Goal: Task Accomplishment & Management: Use online tool/utility

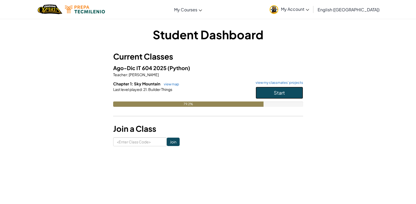
click at [284, 96] on button "Start" at bounding box center [279, 93] width 47 height 12
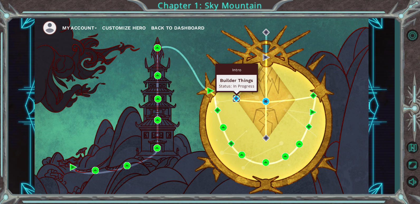
click at [235, 96] on img at bounding box center [236, 98] width 7 height 7
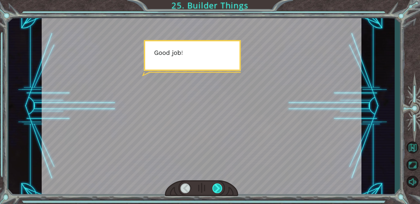
click at [217, 191] on div at bounding box center [217, 189] width 10 height 10
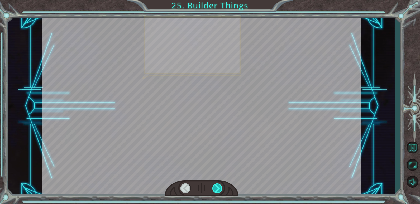
click at [217, 191] on div at bounding box center [217, 189] width 10 height 10
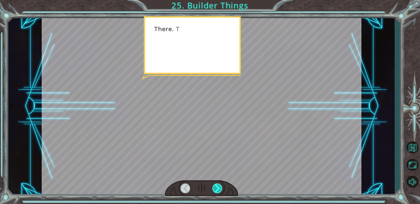
click at [217, 191] on div at bounding box center [217, 189] width 10 height 10
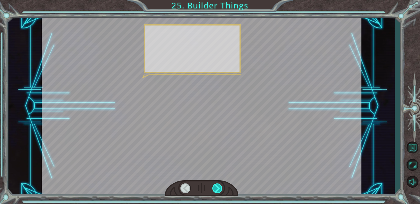
click at [217, 191] on div at bounding box center [217, 189] width 10 height 10
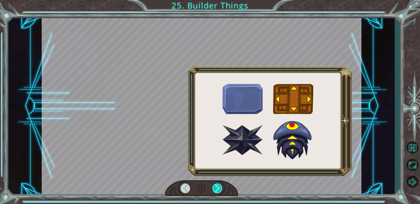
click at [216, 188] on div at bounding box center [217, 189] width 10 height 10
click at [214, 188] on div at bounding box center [217, 189] width 10 height 10
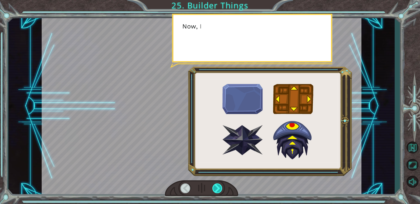
click at [213, 185] on div at bounding box center [217, 189] width 10 height 10
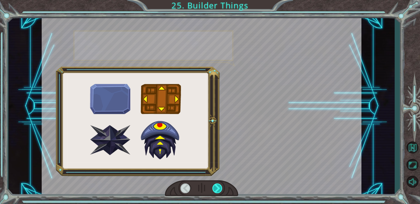
click at [213, 185] on div at bounding box center [217, 189] width 10 height 10
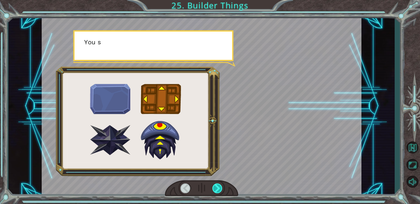
click at [213, 185] on div at bounding box center [217, 189] width 10 height 10
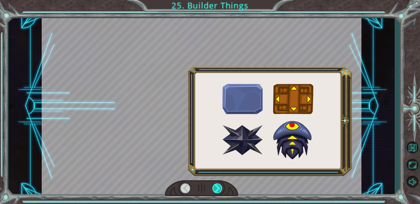
click at [214, 185] on div at bounding box center [217, 189] width 10 height 10
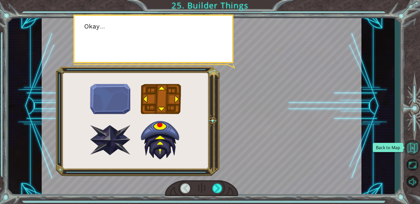
click at [415, 148] on button "Back to Map" at bounding box center [412, 147] width 15 height 15
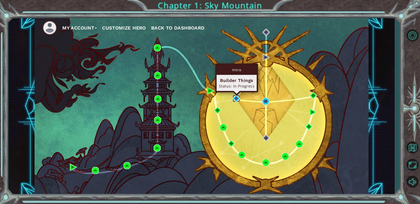
click at [235, 99] on img at bounding box center [236, 98] width 7 height 7
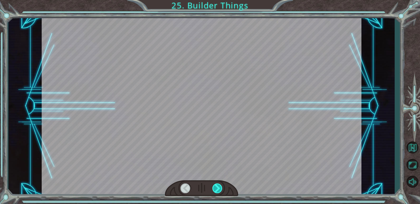
click at [216, 186] on div at bounding box center [217, 189] width 10 height 10
click at [216, 185] on div at bounding box center [217, 189] width 10 height 10
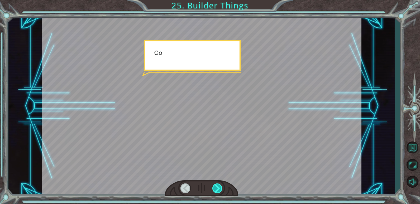
click at [217, 185] on div at bounding box center [217, 189] width 10 height 10
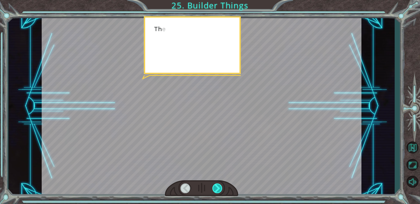
click at [218, 185] on div at bounding box center [217, 189] width 10 height 10
click at [218, 186] on div at bounding box center [217, 189] width 10 height 10
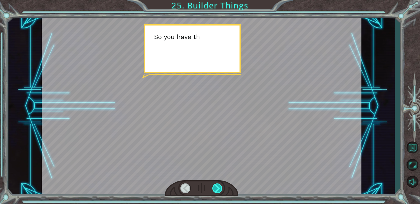
click at [218, 190] on div at bounding box center [217, 189] width 10 height 10
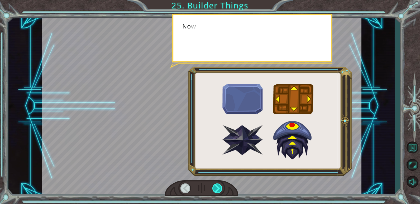
click at [218, 187] on div at bounding box center [217, 189] width 10 height 10
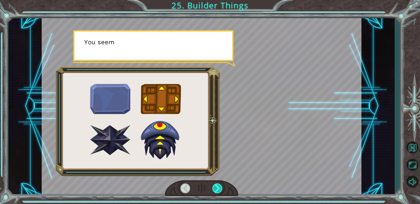
drag, startPoint x: 217, startPoint y: 185, endPoint x: 221, endPoint y: 185, distance: 4.7
click at [217, 184] on div at bounding box center [217, 189] width 10 height 10
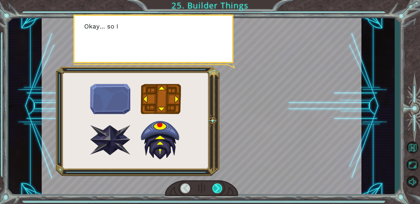
click at [214, 184] on div at bounding box center [217, 189] width 10 height 10
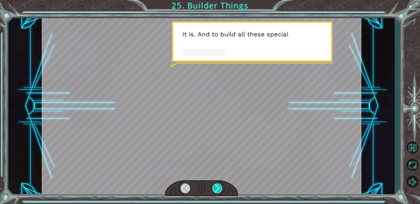
click at [217, 189] on div at bounding box center [217, 189] width 10 height 10
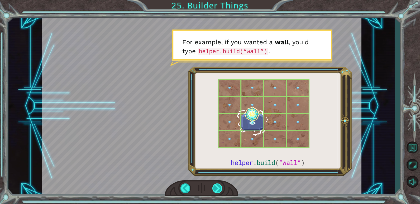
click at [217, 188] on div at bounding box center [217, 189] width 10 height 10
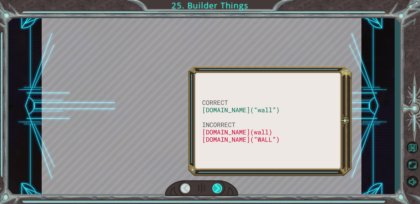
click at [218, 187] on div at bounding box center [217, 189] width 10 height 10
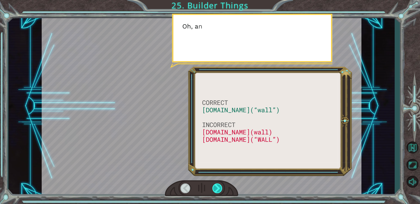
click at [218, 187] on div at bounding box center [217, 189] width 10 height 10
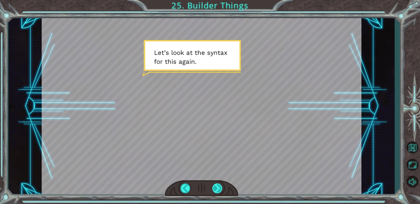
click at [218, 185] on div at bounding box center [217, 189] width 10 height 10
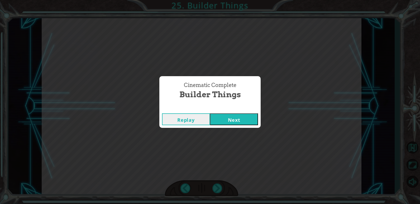
click at [235, 120] on button "Next" at bounding box center [234, 119] width 48 height 12
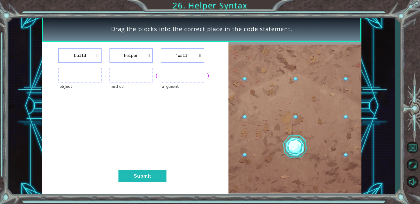
click at [131, 66] on div "build helper "wall" object . method ( argument ) Submit" at bounding box center [135, 119] width 187 height 154
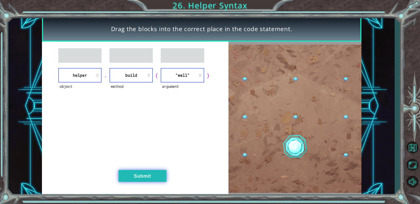
click at [156, 175] on button "Submit" at bounding box center [142, 176] width 48 height 12
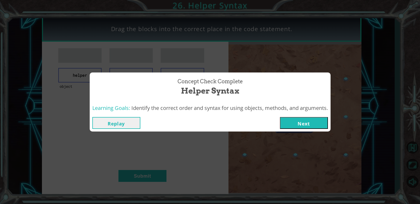
click at [309, 130] on div "Replay Next" at bounding box center [210, 122] width 241 height 17
click at [309, 123] on button "Next" at bounding box center [304, 123] width 48 height 12
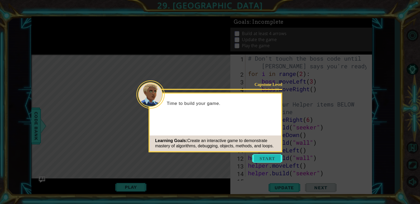
click at [266, 160] on button "Start" at bounding box center [267, 158] width 30 height 8
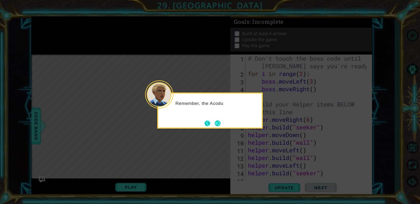
click at [212, 122] on button "Back" at bounding box center [209, 124] width 10 height 6
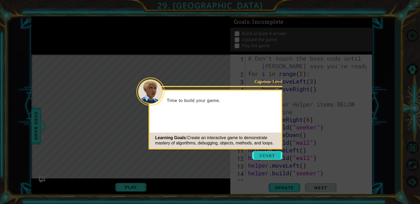
click at [258, 155] on button "Start" at bounding box center [267, 155] width 30 height 8
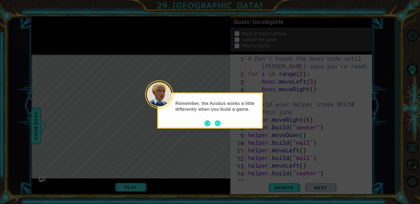
click at [224, 125] on div "Remember, the Acodus works a little differently when you build a game." at bounding box center [210, 111] width 106 height 36
click at [218, 122] on button "Next" at bounding box center [218, 124] width 6 height 6
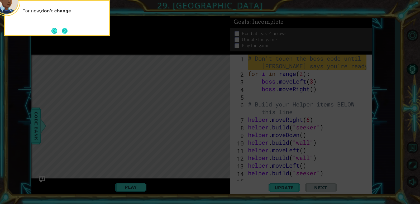
click at [62, 28] on button "Next" at bounding box center [65, 31] width 6 height 6
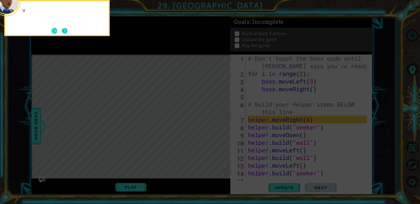
click at [68, 33] on button "Next" at bounding box center [65, 31] width 6 height 6
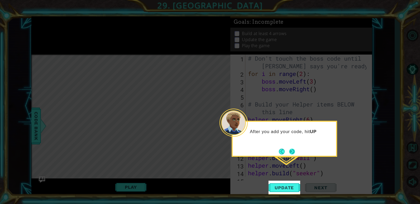
click at [292, 152] on button "Next" at bounding box center [292, 152] width 6 height 6
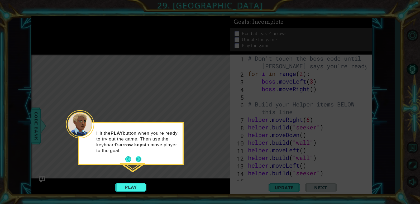
click at [137, 157] on button "Next" at bounding box center [139, 159] width 6 height 6
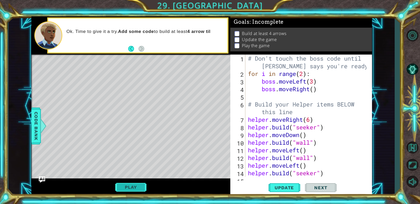
click at [135, 189] on button "Play" at bounding box center [130, 187] width 31 height 10
type textarea "d"
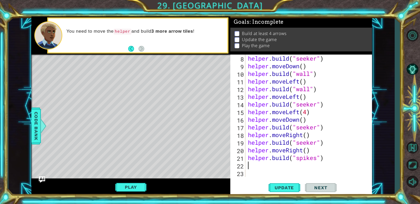
scroll to position [69, 0]
click at [142, 187] on button "Play" at bounding box center [130, 187] width 31 height 10
click at [133, 186] on button "Play" at bounding box center [130, 187] width 31 height 10
click at [134, 188] on button "Play" at bounding box center [130, 187] width 31 height 10
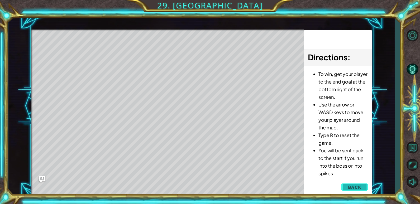
click at [362, 188] on button "Back" at bounding box center [354, 187] width 27 height 11
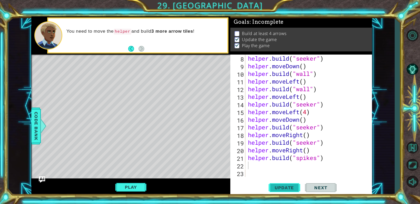
click at [292, 190] on button "Update" at bounding box center [285, 188] width 32 height 14
click at [290, 189] on span "Update" at bounding box center [284, 187] width 30 height 5
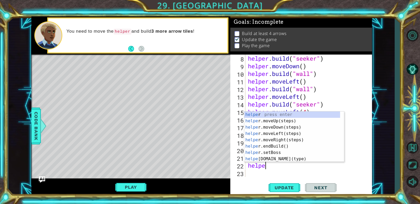
type textarea "helper"
click at [304, 137] on div "helper press enter helper .moveUp(steps) press enter helper .moveDown(steps) pr…" at bounding box center [292, 143] width 96 height 63
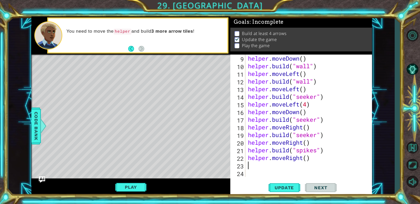
scroll to position [77, 0]
click at [282, 188] on span "Update" at bounding box center [284, 187] width 30 height 5
click at [29, 136] on div "1 ההההההההההההההההההההההההההההההההההההההההההההההההההההההההההההההההההההההההההההה…" at bounding box center [201, 106] width 386 height 180
click at [34, 137] on span "Code Bank" at bounding box center [36, 126] width 8 height 32
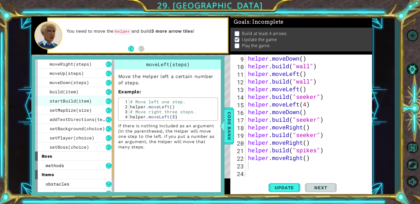
scroll to position [52, 0]
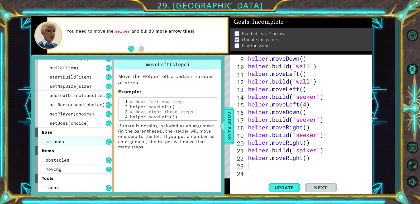
click at [64, 141] on div "methods" at bounding box center [74, 141] width 79 height 9
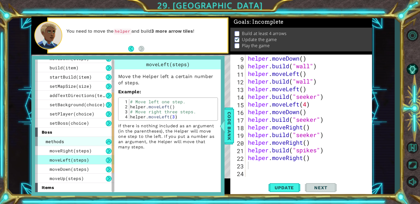
click at [69, 141] on div "methods" at bounding box center [74, 141] width 79 height 9
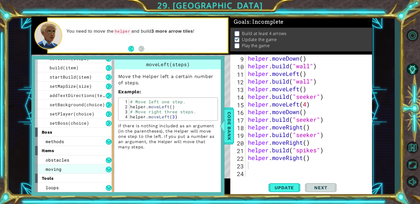
click at [66, 166] on div "moving" at bounding box center [74, 169] width 79 height 9
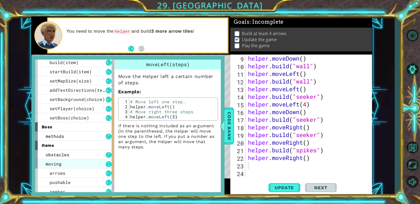
scroll to position [80, 0]
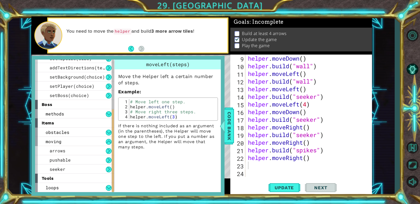
click at [254, 168] on div "helper . moveDown ( ) helper . build ( "wall" ) helper . moveLeft ( ) helper . …" at bounding box center [308, 124] width 122 height 138
click at [232, 132] on span "Code Bank" at bounding box center [229, 126] width 8 height 32
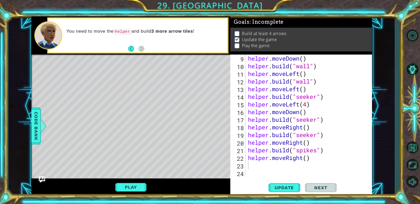
click at [255, 166] on div "helper . moveDown ( ) helper . build ( "wall" ) helper . moveLeft ( ) helper . …" at bounding box center [308, 124] width 122 height 138
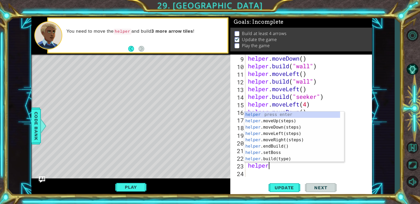
scroll to position [0, 1]
click at [269, 157] on div "helper press enter helper .moveUp(steps) press enter helper .moveDown(steps) pr…" at bounding box center [292, 143] width 96 height 63
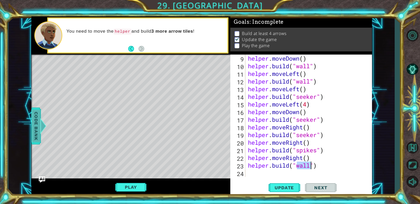
click at [35, 131] on span "Code Bank" at bounding box center [36, 126] width 8 height 32
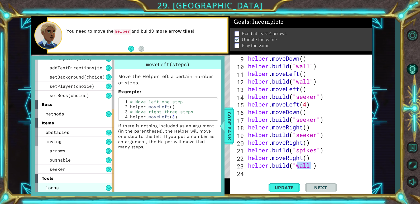
click at [62, 189] on div "loops" at bounding box center [74, 187] width 79 height 9
click at [64, 185] on div "loops" at bounding box center [74, 187] width 79 height 9
click at [82, 192] on div "loops" at bounding box center [74, 187] width 79 height 9
click at [82, 187] on div "loops" at bounding box center [74, 187] width 79 height 9
click at [105, 187] on div "loops" at bounding box center [74, 187] width 79 height 9
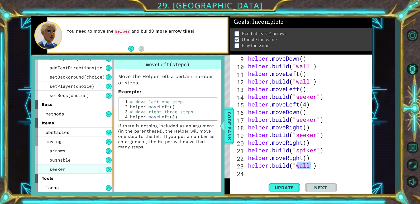
click at [92, 172] on div "seeker" at bounding box center [74, 169] width 79 height 9
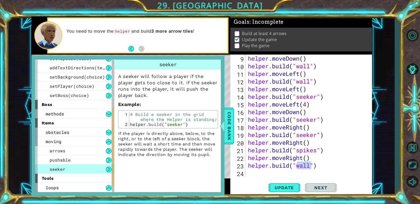
click at [91, 171] on div "seeker" at bounding box center [74, 169] width 79 height 9
click at [71, 143] on div "moving" at bounding box center [74, 141] width 79 height 9
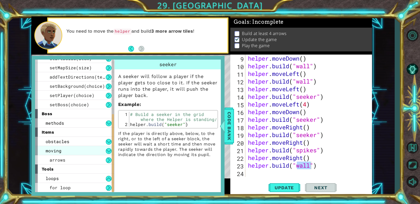
click at [71, 137] on div "items" at bounding box center [74, 132] width 79 height 9
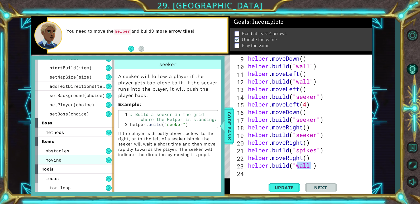
click at [70, 162] on div "moving" at bounding box center [74, 159] width 79 height 9
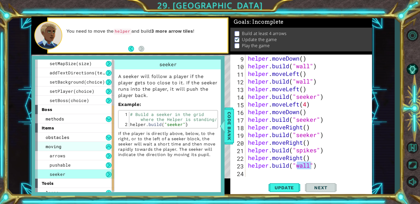
scroll to position [80, 0]
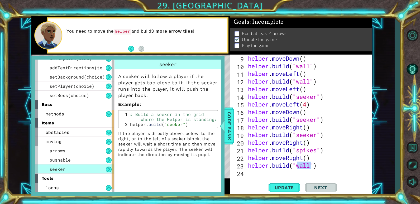
click at [304, 169] on div "helper . moveDown ( ) helper . build ( "wall" ) helper . moveLeft ( ) helper . …" at bounding box center [307, 116] width 120 height 122
click at [312, 166] on div "helper . moveDown ( ) helper . build ( "wall" ) helper . moveLeft ( ) helper . …" at bounding box center [308, 124] width 122 height 138
type textarea "[DOMAIN_NAME]("pushable")"
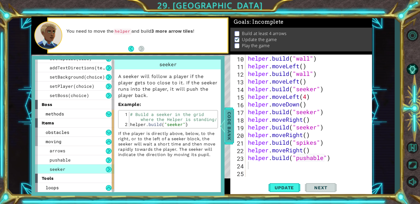
click at [227, 128] on span "Code Bank" at bounding box center [229, 126] width 8 height 32
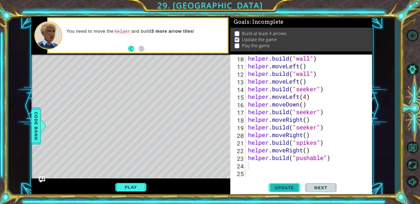
click at [281, 189] on span "Update" at bounding box center [284, 187] width 30 height 5
click at [325, 157] on div "helper . build ( "wall" ) helper . moveLeft ( ) helper . build ( "wall" ) helpe…" at bounding box center [308, 124] width 122 height 138
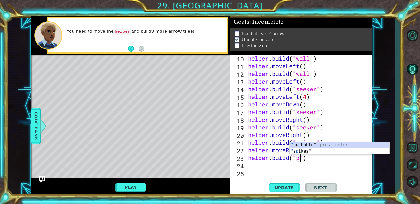
type textarea "[DOMAIN_NAME]("")"
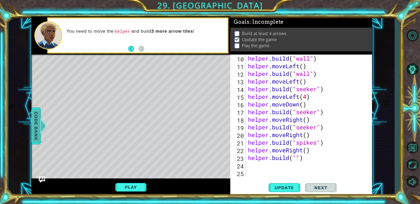
click at [36, 135] on span "Code Bank" at bounding box center [36, 126] width 8 height 32
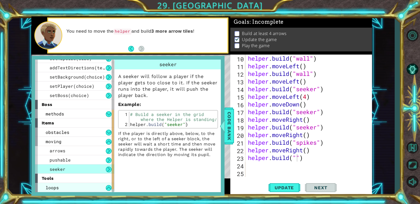
click at [83, 187] on div "loops" at bounding box center [74, 187] width 79 height 9
click at [107, 184] on div "loops" at bounding box center [74, 187] width 79 height 9
click at [268, 168] on div "helper . build ( "wall" ) helper . moveLeft ( ) helper . build ( "wall" ) helpe…" at bounding box center [308, 124] width 122 height 138
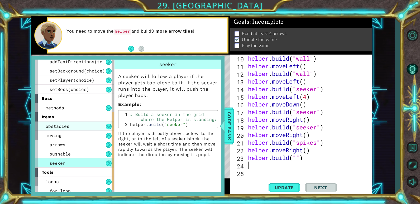
scroll to position [89, 0]
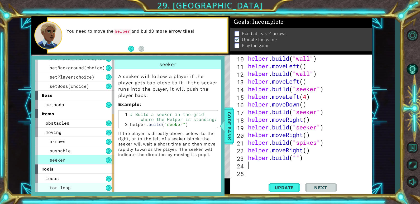
click at [90, 186] on div "for loop" at bounding box center [74, 187] width 79 height 9
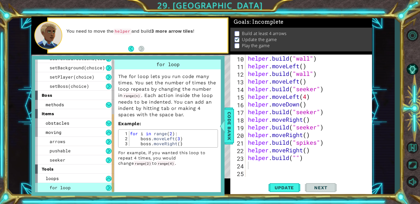
click at [90, 186] on div "for loop" at bounding box center [74, 187] width 79 height 9
click at [83, 185] on div "for loop" at bounding box center [74, 187] width 79 height 9
click at [111, 185] on button at bounding box center [109, 188] width 6 height 6
click at [109, 180] on button at bounding box center [109, 179] width 6 height 6
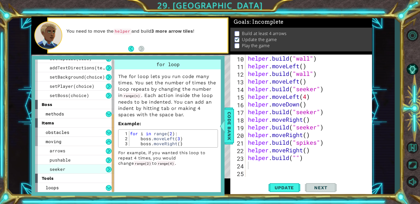
click at [83, 169] on div "seeker" at bounding box center [74, 169] width 79 height 9
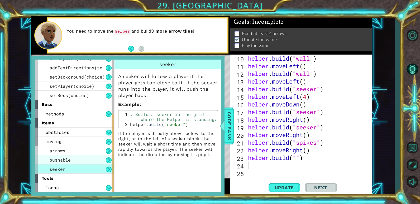
click at [85, 160] on div "pushable" at bounding box center [74, 159] width 79 height 9
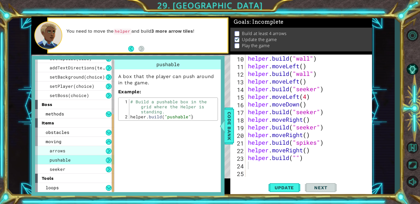
click at [88, 149] on div "arrows" at bounding box center [74, 150] width 79 height 9
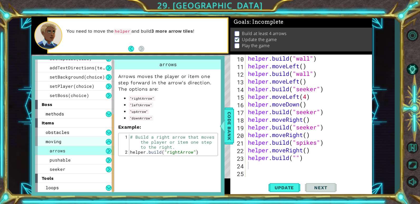
click at [79, 139] on div "moving" at bounding box center [74, 141] width 79 height 9
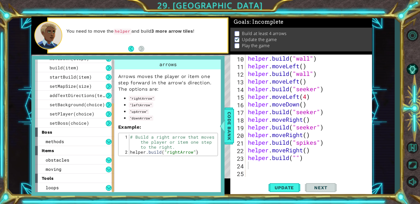
click at [75, 156] on div "obstacles" at bounding box center [74, 159] width 79 height 9
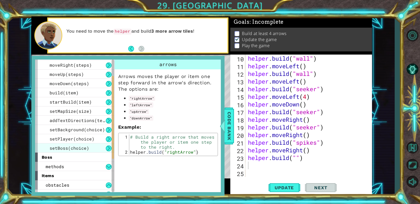
scroll to position [1, 0]
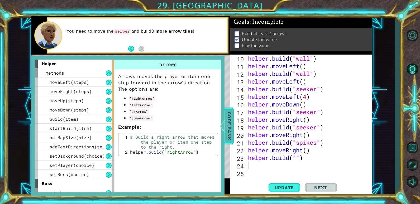
click at [232, 129] on span "Code Bank" at bounding box center [229, 126] width 8 height 32
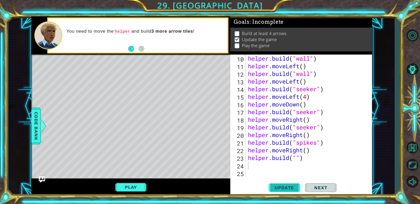
click at [274, 183] on button "Update" at bounding box center [285, 188] width 32 height 14
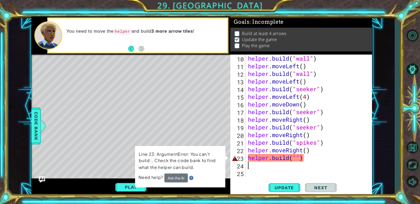
click at [307, 159] on div "helper . build ( "wall" ) helper . moveLeft ( ) helper . build ( "wall" ) helpe…" at bounding box center [308, 124] width 122 height 138
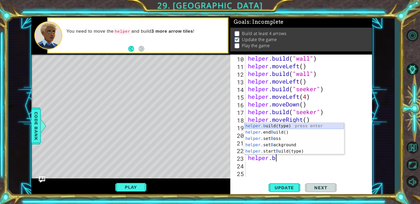
click at [288, 127] on div "helper.b uild(type) press enter helper. end B uild() press enter helper. set B …" at bounding box center [294, 145] width 100 height 44
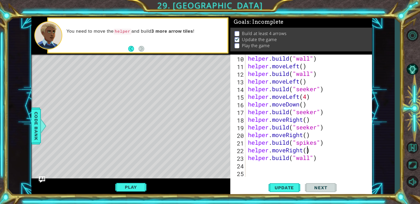
click at [308, 150] on div "helper . build ( "wall" ) helper . moveLeft ( ) helper . build ( "wall" ) helpe…" at bounding box center [308, 124] width 122 height 138
click at [287, 188] on span "Update" at bounding box center [284, 187] width 30 height 5
click at [312, 158] on div "helper . build ( "wall" ) helper . moveLeft ( ) helper . build ( "wall" ) helpe…" at bounding box center [308, 124] width 122 height 138
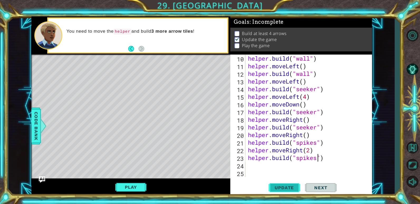
type textarea "[DOMAIN_NAME]("spikes")"
click at [287, 184] on button "Update" at bounding box center [285, 188] width 32 height 14
click at [254, 165] on div "helper . build ( "wall" ) helper . moveLeft ( ) helper . build ( "wall" ) helpe…" at bounding box center [308, 124] width 122 height 138
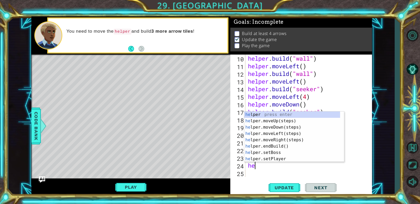
type textarea "help"
click at [264, 126] on div "help er press enter help er.moveUp(steps) press enter help er.moveDown(steps) p…" at bounding box center [292, 143] width 96 height 63
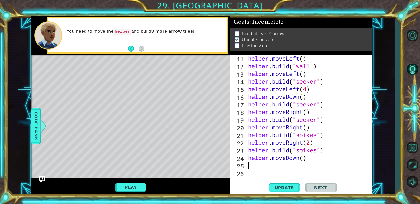
scroll to position [92, 0]
click at [303, 157] on div "helper . moveLeft ( ) helper . build ( "wall" ) helper . moveLeft ( ) helper . …" at bounding box center [308, 124] width 122 height 138
type textarea "helper.moveDown()"
click at [282, 183] on button "Update" at bounding box center [285, 188] width 32 height 14
click at [261, 170] on div "helper . moveLeft ( ) helper . build ( "wall" ) helper . moveLeft ( ) helper . …" at bounding box center [308, 124] width 122 height 138
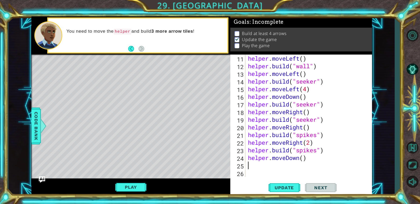
click at [256, 167] on div "helper . moveLeft ( ) helper . build ( "wall" ) helper . moveLeft ( ) helper . …" at bounding box center [308, 124] width 122 height 138
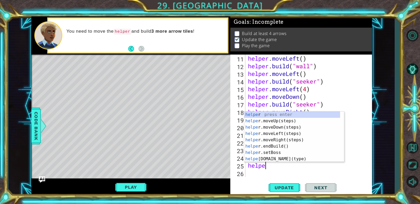
scroll to position [0, 1]
click at [282, 157] on div "helper press enter helper .moveUp(steps) press enter helper .moveDown(steps) pr…" at bounding box center [292, 143] width 96 height 63
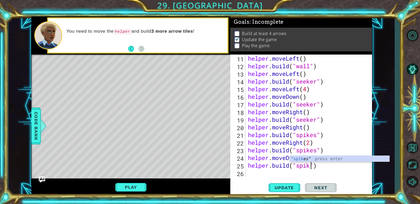
scroll to position [0, 3]
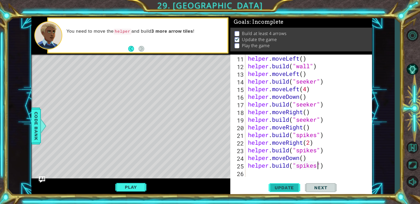
type textarea "[DOMAIN_NAME]("spikes")"
click at [285, 187] on span "Update" at bounding box center [284, 187] width 30 height 5
click at [265, 174] on div "helper . moveLeft ( ) helper . build ( "wall" ) helper . moveLeft ( ) helper . …" at bounding box center [308, 124] width 122 height 138
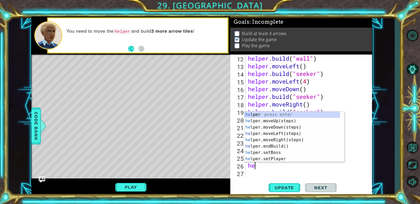
type textarea "hel"
click at [280, 133] on div "hel per press enter hel per.moveUp(steps) press enter hel per.moveDown(steps) p…" at bounding box center [292, 143] width 96 height 63
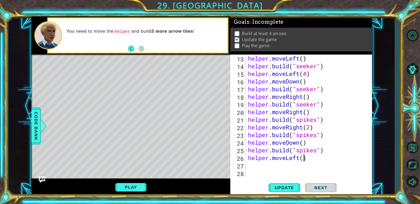
click at [305, 160] on div "helper . moveLeft ( ) helper . build ( "seeker" ) helper . moveLeft ( 4 ) helpe…" at bounding box center [308, 124] width 122 height 138
type textarea "helper.moveLeft(2)"
click at [272, 168] on div "helper . moveLeft ( ) helper . build ( "seeker" ) helper . moveLeft ( 4 ) helpe…" at bounding box center [308, 124] width 122 height 138
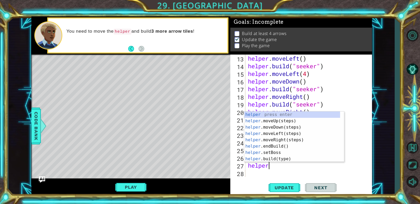
scroll to position [0, 1]
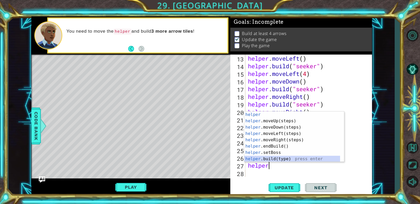
click at [272, 160] on div "helper press enter helper .moveUp(steps) press enter helper .moveDown(steps) pr…" at bounding box center [292, 143] width 96 height 63
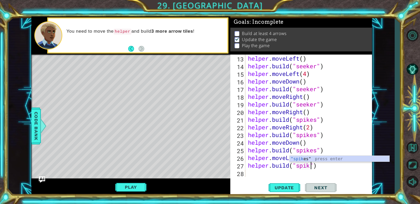
scroll to position [0, 3]
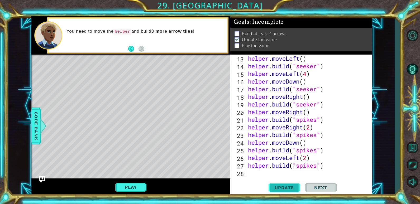
type textarea "[DOMAIN_NAME]("spikes")"
click at [285, 185] on span "Update" at bounding box center [284, 187] width 30 height 5
click at [253, 170] on div "helper . moveLeft ( ) helper . build ( "seeker" ) helper . moveLeft ( 4 ) helpe…" at bounding box center [308, 124] width 122 height 138
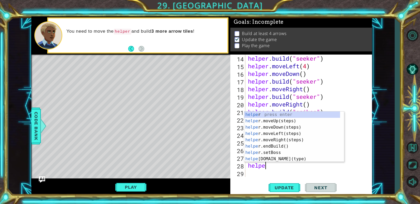
scroll to position [0, 1]
type textarea "helper"
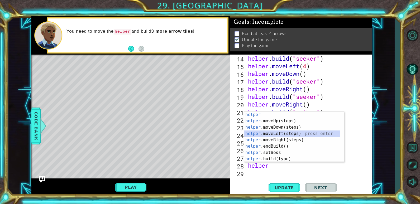
click at [273, 135] on div "helper press enter helper .moveUp(steps) press enter helper .moveDown(steps) pr…" at bounding box center [292, 143] width 96 height 63
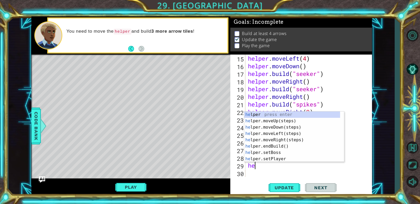
scroll to position [0, 0]
type textarea "helper"
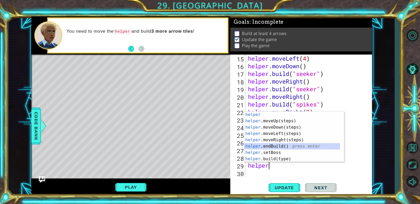
click at [284, 146] on div "helper press enter helper .moveUp(steps) press enter helper .moveDown(steps) pr…" at bounding box center [292, 143] width 96 height 63
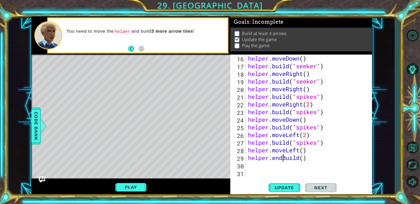
click at [284, 158] on div "helper . moveDown ( ) helper . build ( "seeker" ) helper . moveRight ( ) helper…" at bounding box center [308, 124] width 122 height 138
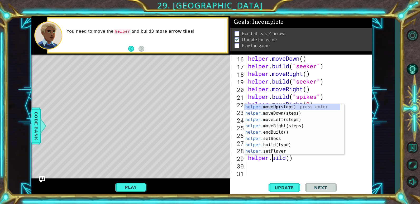
scroll to position [0, 1]
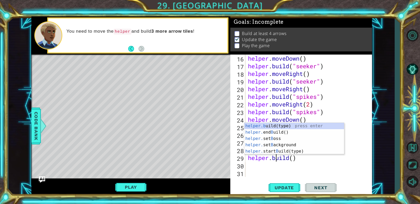
click at [294, 158] on div "helper . moveDown ( ) helper . build ( "seeker" ) helper . moveRight ( ) helper…" at bounding box center [308, 124] width 122 height 138
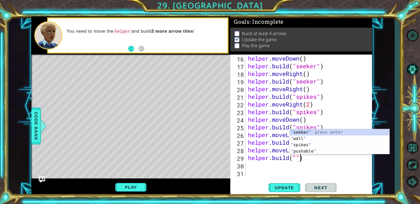
scroll to position [0, 2]
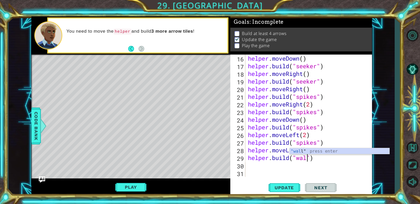
type textarea "[DOMAIN_NAME]("wall")"
click at [271, 170] on div "helper . moveDown ( ) helper . build ( "seeker" ) helper . moveRight ( ) helper…" at bounding box center [308, 124] width 122 height 138
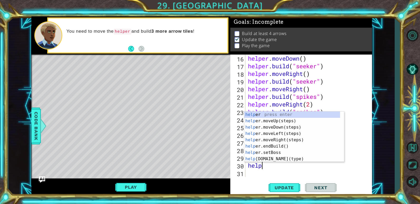
scroll to position [0, 1]
type textarea "helper"
click at [272, 134] on div "helper press enter helper .moveUp(steps) press enter helper .moveDown(steps) pr…" at bounding box center [292, 143] width 96 height 63
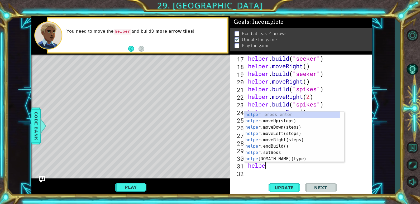
scroll to position [0, 0]
click at [265, 160] on div "helper press enter helper .moveUp(steps) press enter helper .moveDown(steps) pr…" at bounding box center [292, 143] width 96 height 63
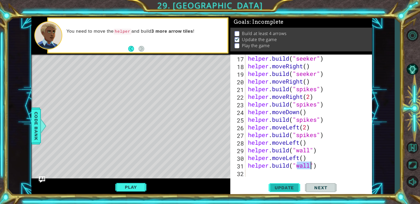
type textarea "[DOMAIN_NAME]("wall")"
click at [290, 186] on span "Update" at bounding box center [284, 187] width 30 height 5
click at [261, 172] on div "helper . build ( "seeker" ) helper . moveRight ( ) helper . build ( "seeker" ) …" at bounding box center [308, 124] width 122 height 138
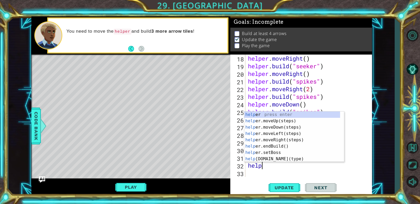
type textarea "helper"
click at [260, 127] on div "helper press enter helper .moveUp(steps) press enter helper .moveDown(steps) pr…" at bounding box center [292, 143] width 96 height 63
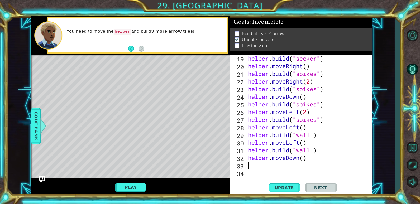
click at [255, 167] on div "helper . build ( "seeker" ) helper . moveRight ( ) helper . build ( "spikes" ) …" at bounding box center [308, 124] width 122 height 138
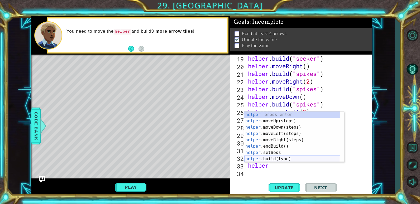
click at [263, 159] on div "helper press enter helper .moveUp(steps) press enter helper .moveDown(steps) pr…" at bounding box center [292, 143] width 96 height 63
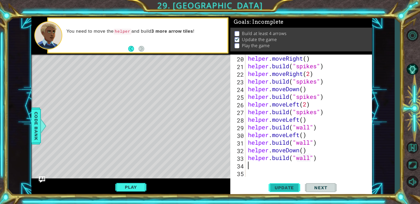
type textarea "[DOMAIN_NAME]("wall")"
click at [292, 188] on span "Update" at bounding box center [284, 187] width 30 height 5
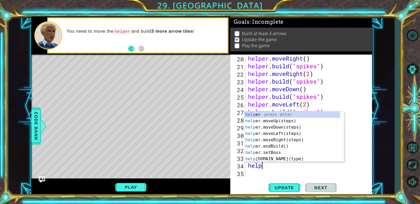
type textarea "helper"
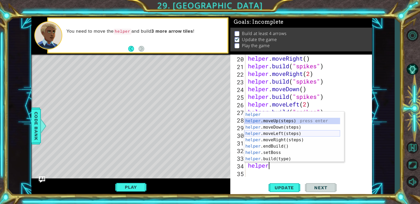
drag, startPoint x: 268, startPoint y: 122, endPoint x: 316, endPoint y: 128, distance: 48.2
click at [319, 131] on div "helper press enter helper .moveUp(steps) press enter helper .moveDown(steps) pr…" at bounding box center [292, 143] width 96 height 63
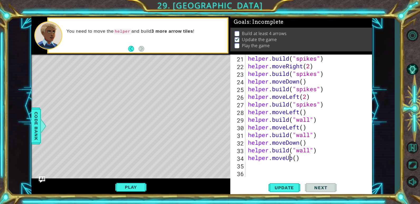
click at [292, 157] on div "helper . build ( "spikes" ) helper . moveRight ( 2 ) helper . build ( "spikes" …" at bounding box center [308, 124] width 122 height 138
type textarea "helper.moveDown()"
click at [297, 166] on div "helper . build ( "spikes" ) helper . moveRight ( 2 ) helper . build ( "spikes" …" at bounding box center [308, 124] width 122 height 138
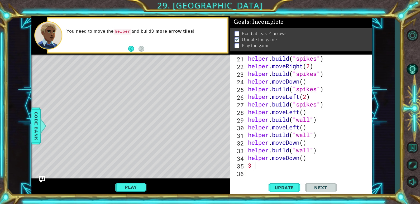
type textarea "3"
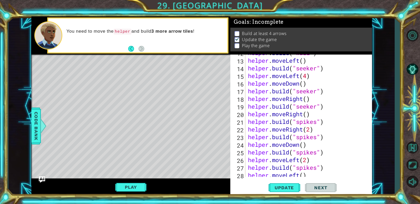
type textarea "[DOMAIN_NAME]("seeker")"
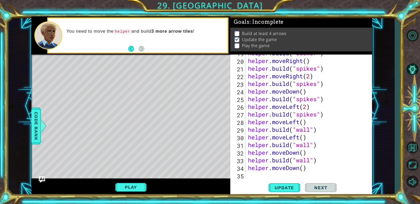
scroll to position [168, 0]
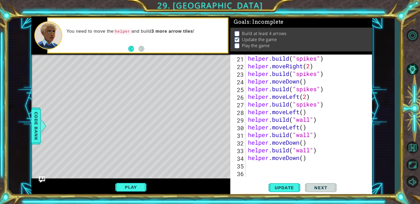
click at [254, 166] on div "helper . build ( "spikes" ) helper . moveRight ( 2 ) helper . build ( "spikes" …" at bounding box center [308, 124] width 122 height 138
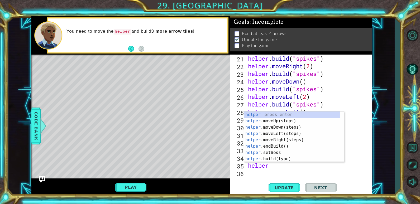
scroll to position [0, 1]
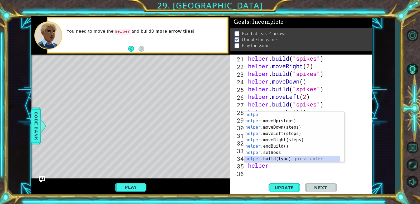
click at [278, 160] on div "helper press enter helper .moveUp(steps) press enter helper .moveDown(steps) pr…" at bounding box center [292, 143] width 96 height 63
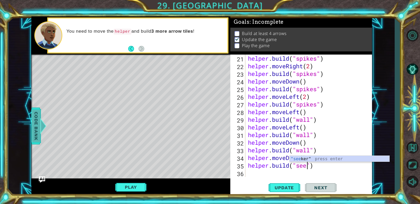
scroll to position [0, 3]
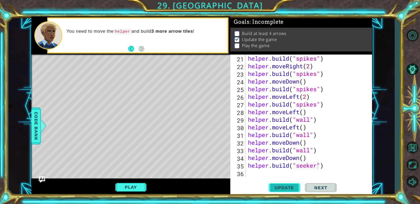
click at [283, 189] on span "Update" at bounding box center [284, 187] width 30 height 5
click at [300, 159] on div "helper . build ( "spikes" ) helper . moveRight ( 2 ) helper . build ( "spikes" …" at bounding box center [308, 124] width 122 height 138
click at [290, 156] on div "helper . build ( "spikes" ) helper . moveRight ( 2 ) helper . build ( "spikes" …" at bounding box center [308, 124] width 122 height 138
type textarea "helper.moveRight()"
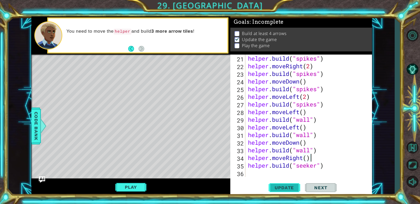
click at [282, 187] on span "Update" at bounding box center [284, 187] width 30 height 5
click at [268, 174] on div "helper . build ( "spikes" ) helper . moveRight ( 2 ) helper . build ( "spikes" …" at bounding box center [308, 124] width 122 height 138
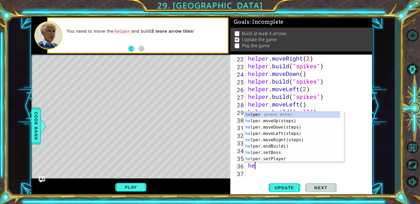
scroll to position [176, 0]
type textarea "helper"
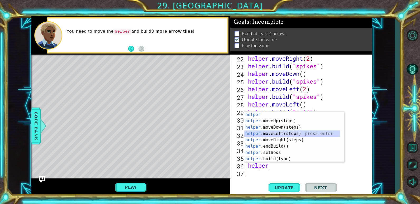
click at [256, 135] on div "helper press enter helper .moveUp(steps) press enter helper .moveDown(steps) pr…" at bounding box center [292, 143] width 96 height 63
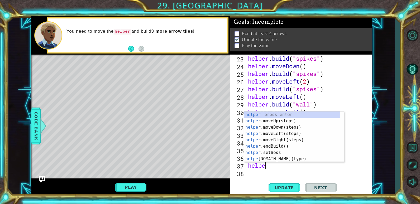
type textarea "helper"
click at [277, 127] on div "helper press enter helper .moveUp(steps) press enter helper .moveDown(steps) pr…" at bounding box center [292, 143] width 96 height 63
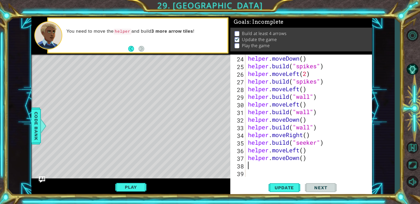
scroll to position [191, 0]
click at [277, 186] on span "Update" at bounding box center [284, 187] width 30 height 5
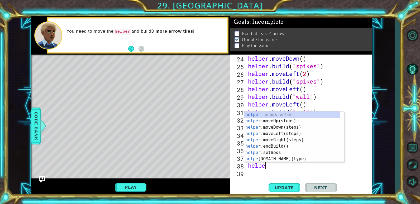
scroll to position [0, 1]
click at [271, 159] on div "helper press enter helper .moveUp(steps) press enter helper .moveDown(steps) pr…" at bounding box center [292, 143] width 96 height 63
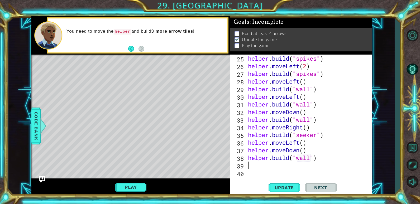
scroll to position [199, 0]
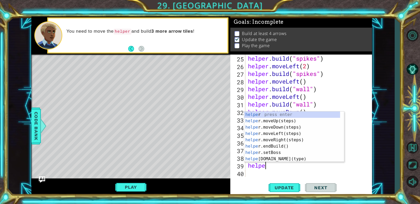
type textarea "[DOMAIN_NAME]("wall")helper"
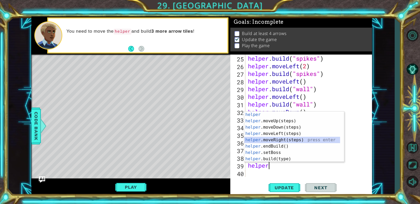
click at [272, 139] on div "helper press enter helper .moveUp(steps) press enter helper .moveDown(steps) pr…" at bounding box center [292, 143] width 96 height 63
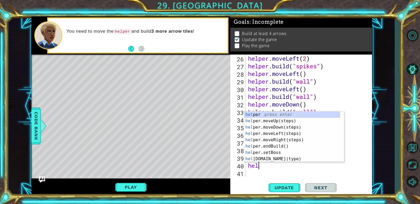
scroll to position [0, 0]
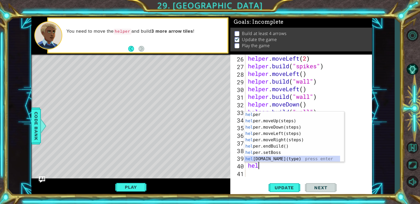
click at [265, 160] on div "hel per press enter hel per.moveUp(steps) press enter hel per.moveDown(steps) p…" at bounding box center [292, 143] width 96 height 63
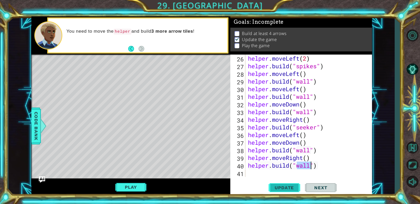
type textarea "[DOMAIN_NAME]("wall")"
click at [291, 185] on button "Update" at bounding box center [285, 188] width 32 height 14
click at [268, 170] on div "helper . moveLeft ( 2 ) helper . build ( "spikes" ) helper . moveLeft ( ) helpe…" at bounding box center [308, 124] width 122 height 138
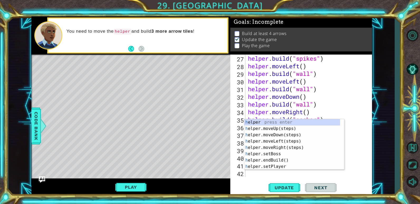
scroll to position [214, 0]
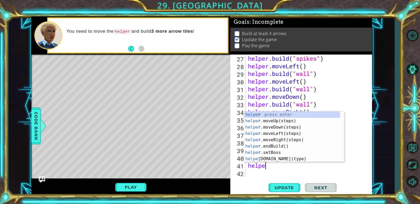
type textarea "helper"
click at [275, 140] on div "helper press enter helper .moveUp(steps) press enter helper .moveDown(steps) pr…" at bounding box center [292, 143] width 96 height 63
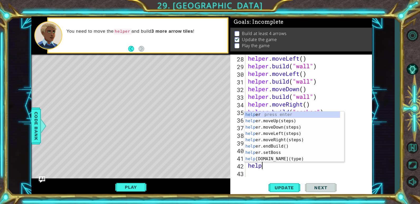
scroll to position [0, 1]
click at [278, 158] on div "helpe r press enter helpe [PERSON_NAME]moveUp(steps) press enter helpe r.moveDo…" at bounding box center [292, 143] width 96 height 63
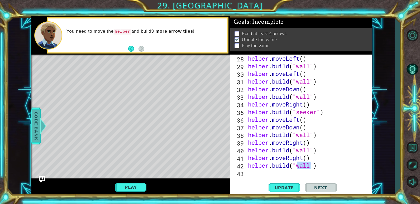
click at [35, 136] on span "Code Bank" at bounding box center [36, 126] width 8 height 32
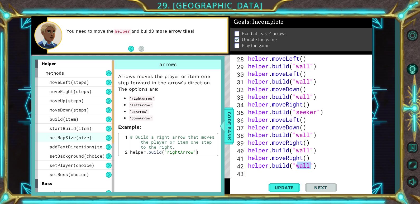
scroll to position [27, 0]
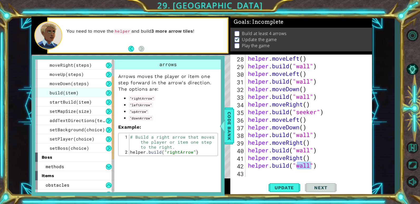
click at [80, 95] on div "build(item)" at bounding box center [74, 92] width 79 height 9
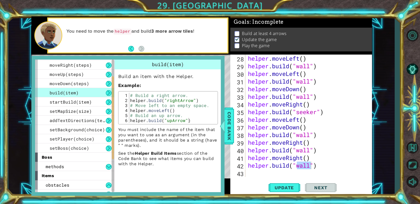
click at [105, 94] on div "build(item)" at bounding box center [74, 92] width 79 height 9
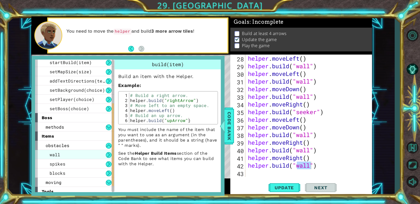
scroll to position [80, 0]
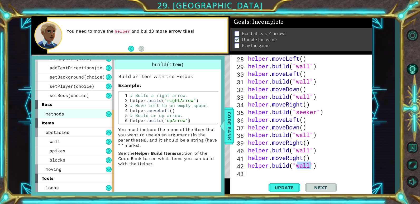
click at [75, 117] on div "methods" at bounding box center [74, 113] width 79 height 9
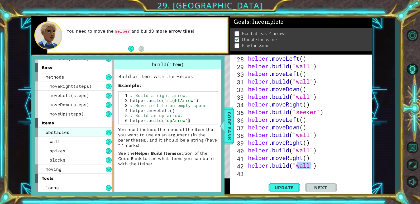
click at [74, 130] on div "obstacles" at bounding box center [74, 132] width 79 height 9
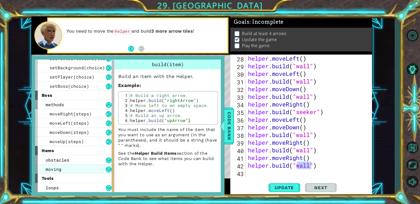
click at [69, 169] on div "moving" at bounding box center [74, 169] width 79 height 9
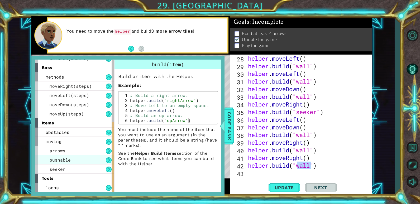
scroll to position [117, 0]
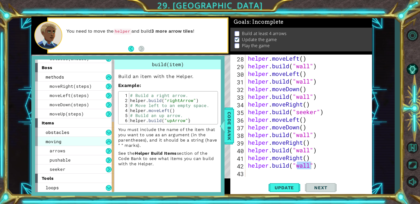
click at [75, 144] on div "moving" at bounding box center [74, 141] width 79 height 9
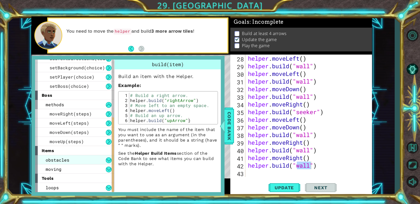
click at [74, 162] on div "obstacles" at bounding box center [74, 159] width 79 height 9
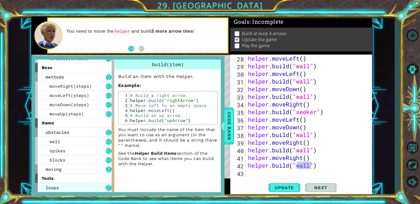
click at [91, 188] on div "loops" at bounding box center [74, 187] width 79 height 9
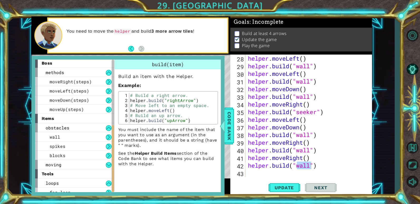
scroll to position [126, 0]
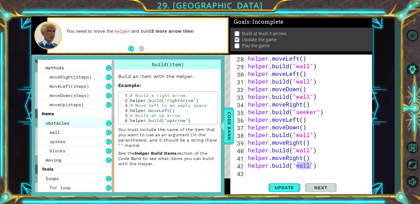
click at [72, 124] on div "obstacles" at bounding box center [74, 122] width 79 height 9
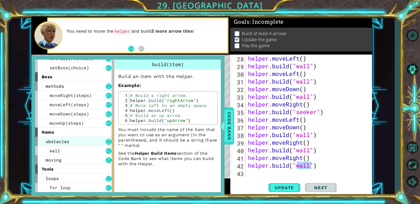
scroll to position [98, 0]
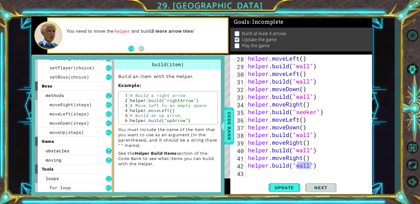
click at [311, 167] on div "helper . moveLeft ( ) helper . build ( "wall" ) helper . moveLeft ( ) helper . …" at bounding box center [307, 116] width 120 height 122
click at [295, 184] on button "Update" at bounding box center [285, 188] width 32 height 14
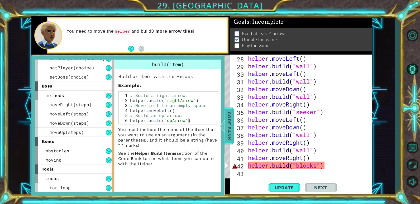
click at [228, 131] on span "Code Bank" at bounding box center [229, 126] width 8 height 32
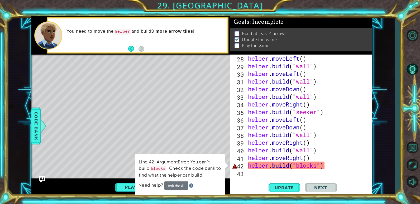
click at [325, 154] on div "helper . moveLeft ( ) helper . build ( "wall" ) helper . moveLeft ( ) helper . …" at bounding box center [308, 124] width 122 height 138
click at [318, 167] on div "helper . moveLeft ( ) helper . build ( "wall" ) helper . moveLeft ( ) helper . …" at bounding box center [308, 124] width 122 height 138
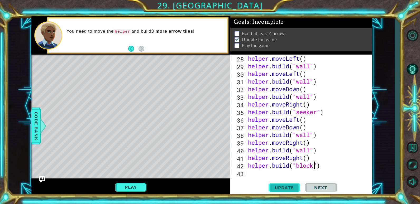
click at [276, 187] on span "Update" at bounding box center [284, 187] width 30 height 5
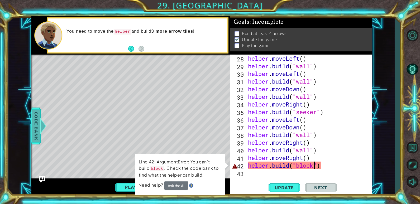
click at [40, 132] on span "Code Bank" at bounding box center [36, 126] width 8 height 32
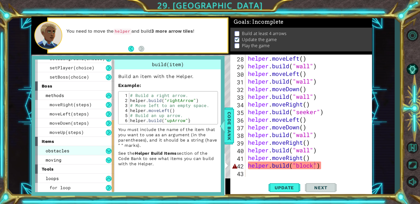
click at [71, 151] on div "obstacles" at bounding box center [74, 150] width 79 height 9
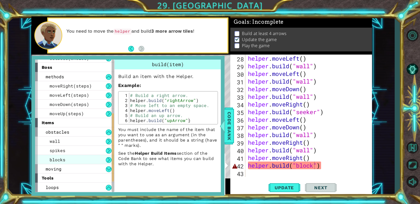
scroll to position [125, 0]
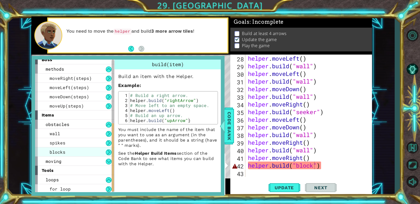
click at [70, 153] on div "blocks" at bounding box center [74, 151] width 79 height 9
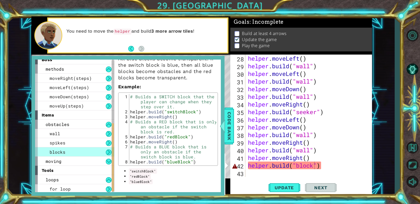
scroll to position [56, 0]
click at [82, 161] on div "moving" at bounding box center [74, 161] width 79 height 9
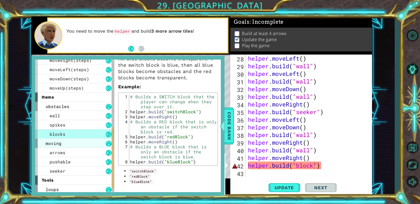
scroll to position [151, 0]
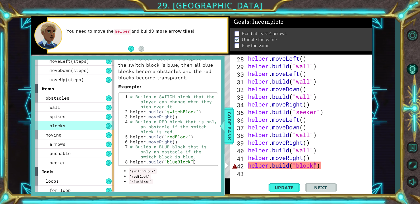
click at [297, 166] on div "helper . moveLeft ( ) helper . build ( "wall" ) helper . moveLeft ( ) helper . …" at bounding box center [308, 124] width 122 height 138
click at [311, 166] on div "helper . moveLeft ( ) helper . build ( "wall" ) helper . moveLeft ( ) helper . …" at bounding box center [308, 124] width 122 height 138
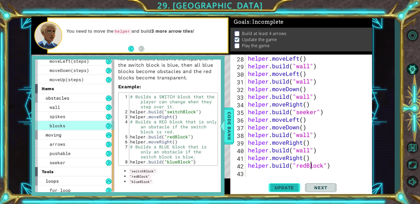
type textarea "[DOMAIN_NAME]("redBlock")"
click at [291, 187] on span "Update" at bounding box center [284, 187] width 30 height 5
click at [229, 133] on span "Code Bank" at bounding box center [229, 126] width 8 height 32
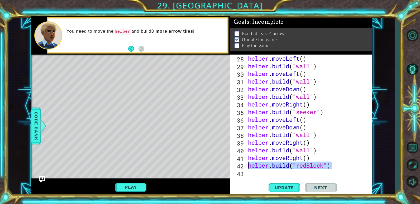
drag, startPoint x: 336, startPoint y: 167, endPoint x: 248, endPoint y: 168, distance: 87.6
click at [248, 168] on div "helper . moveLeft ( ) helper . build ( "wall" ) helper . moveLeft ( ) helper . …" at bounding box center [308, 124] width 122 height 138
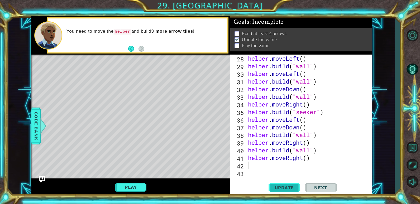
click at [282, 189] on span "Update" at bounding box center [284, 187] width 30 height 5
click at [308, 159] on div "helper . moveLeft ( ) helper . build ( "wall" ) helper . moveLeft ( ) helper . …" at bounding box center [308, 124] width 122 height 138
type textarea "helper.moveRight(4)"
click at [293, 189] on span "Update" at bounding box center [284, 187] width 30 height 5
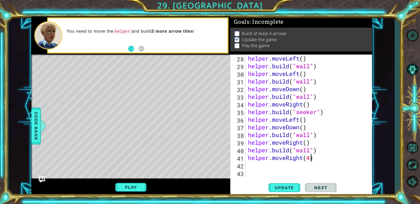
click at [264, 168] on div "helper . moveLeft ( ) helper . build ( "wall" ) helper . moveLeft ( ) helper . …" at bounding box center [308, 124] width 122 height 138
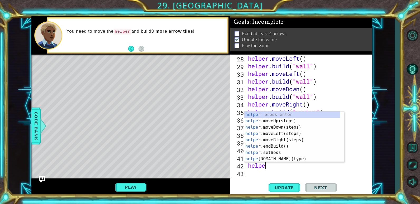
type textarea "helper"
click at [275, 123] on div "helper press enter helper .moveUp(steps) press enter helper .moveDown(steps) pr…" at bounding box center [292, 143] width 96 height 63
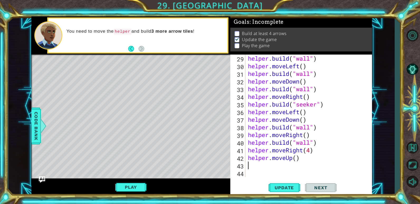
scroll to position [230, 0]
click at [296, 160] on div "helper . build ( "wall" ) helper . moveLeft ( ) helper . build ( "wall" ) helpe…" at bounding box center [308, 124] width 122 height 138
type textarea "helper.moveUp(3)"
click at [287, 189] on span "Update" at bounding box center [284, 187] width 30 height 5
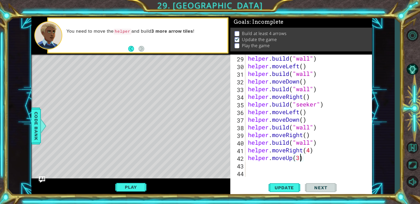
click at [268, 168] on div "helper . build ( "wall" ) helper . moveLeft ( ) helper . build ( "wall" ) helpe…" at bounding box center [308, 124] width 122 height 138
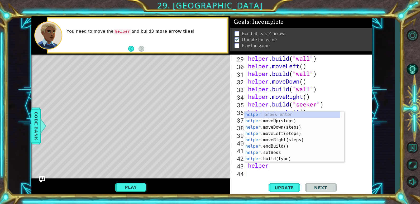
scroll to position [0, 1]
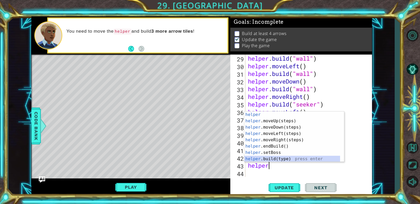
drag, startPoint x: 265, startPoint y: 160, endPoint x: 281, endPoint y: 169, distance: 18.1
click at [265, 160] on div "helper press enter helper .moveUp(steps) press enter helper .moveDown(steps) pr…" at bounding box center [292, 143] width 96 height 63
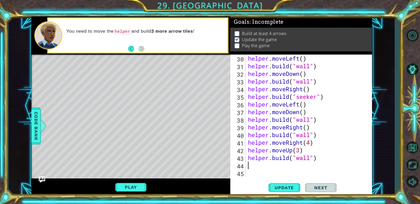
scroll to position [237, 0]
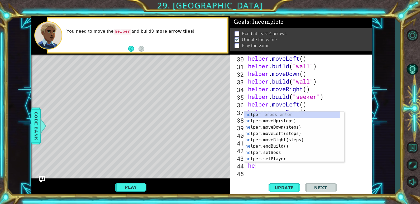
type textarea "[DOMAIN_NAME]("wall")hel"
click at [278, 141] on div "hel per press enter hel per.moveUp(steps) press enter hel per.moveDown(steps) p…" at bounding box center [292, 143] width 96 height 63
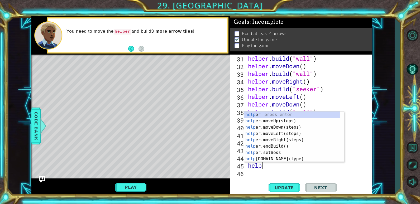
scroll to position [0, 1]
click at [258, 159] on div "helpe r press enter helpe [PERSON_NAME]moveUp(steps) press enter helpe r.moveDo…" at bounding box center [292, 143] width 96 height 63
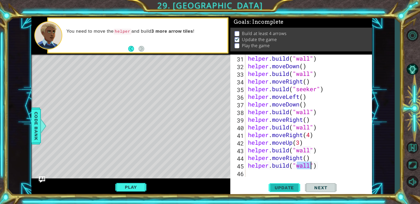
click at [293, 187] on span "Update" at bounding box center [284, 187] width 30 height 5
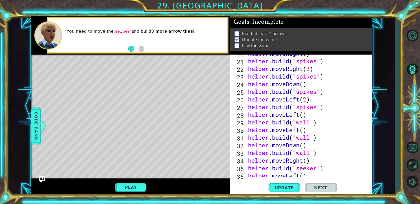
type textarea "[DOMAIN_NAME]("seeker")"
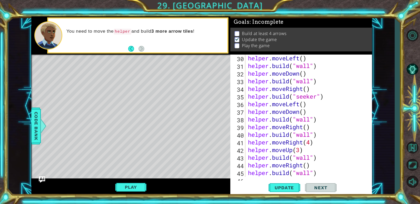
scroll to position [245, 0]
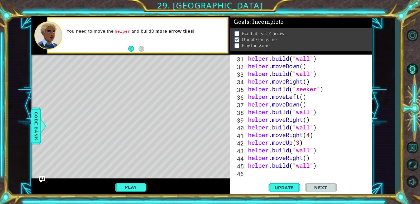
click at [267, 173] on div "helper . build ( "wall" ) helper . moveDown ( ) helper . build ( "wall" ) helpe…" at bounding box center [308, 124] width 122 height 138
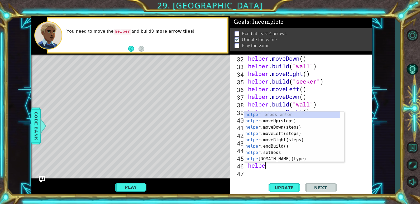
scroll to position [0, 1]
type textarea "helper"
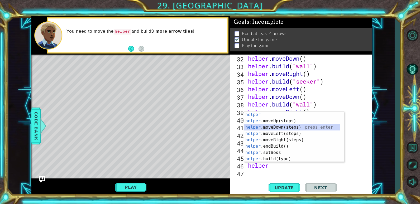
click at [273, 128] on div "helper press enter helper .moveUp(steps) press enter helper .moveDown(steps) pr…" at bounding box center [292, 143] width 96 height 63
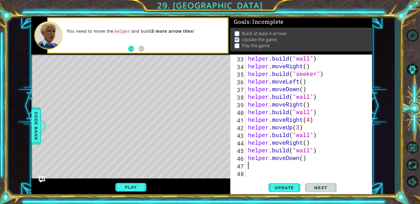
click at [302, 159] on div "helper . build ( "wall" ) helper . moveRight ( ) helper . build ( "seeker" ) he…" at bounding box center [308, 124] width 122 height 138
type textarea "helper.moveDown(4)"
click at [292, 186] on span "Update" at bounding box center [284, 187] width 30 height 5
click at [265, 169] on div "helper . build ( "wall" ) helper . moveRight ( ) helper . build ( "seeker" ) he…" at bounding box center [308, 124] width 122 height 138
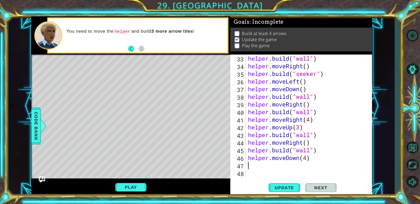
scroll to position [0, 0]
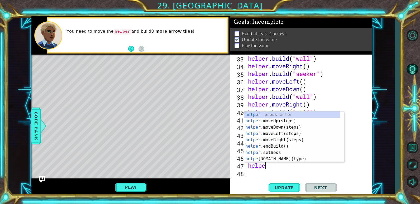
type textarea "helper"
click at [265, 132] on div "helper press enter helper .moveUp(steps) press enter helper .moveDown(steps) pr…" at bounding box center [292, 143] width 96 height 63
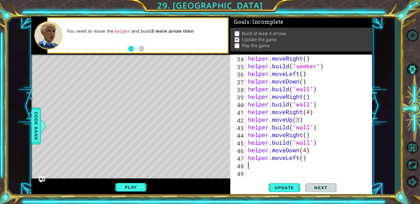
scroll to position [268, 0]
click at [304, 159] on div "helper . moveRight ( ) helper . build ( "seeker" ) helper . moveLeft ( ) helper…" at bounding box center [308, 124] width 122 height 138
type textarea "helper.moveLeft(4)"
click at [282, 186] on span "Update" at bounding box center [284, 187] width 30 height 5
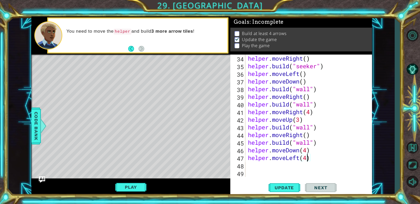
click at [259, 164] on div "helper . moveRight ( ) helper . build ( "seeker" ) helper . moveLeft ( ) helper…" at bounding box center [308, 124] width 122 height 138
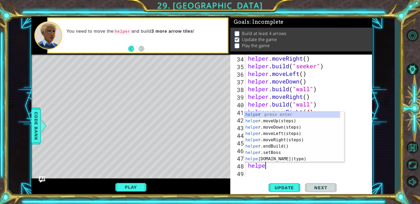
scroll to position [0, 1]
click at [279, 157] on div "helper press enter helper .moveUp(steps) press enter helper .moveDown(steps) pr…" at bounding box center [292, 143] width 96 height 63
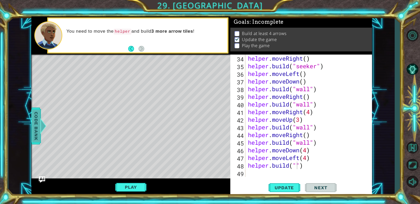
click at [38, 126] on span "Code Bank" at bounding box center [36, 126] width 8 height 32
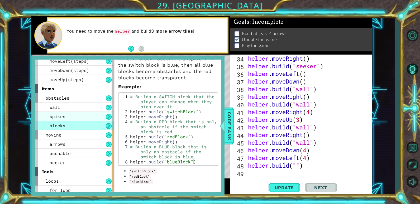
click at [85, 119] on div "spikes" at bounding box center [74, 116] width 79 height 9
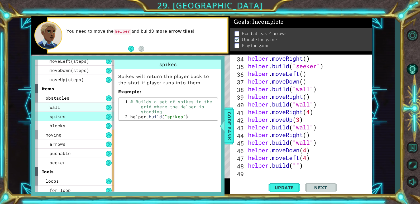
click at [86, 109] on div "wall" at bounding box center [74, 107] width 79 height 9
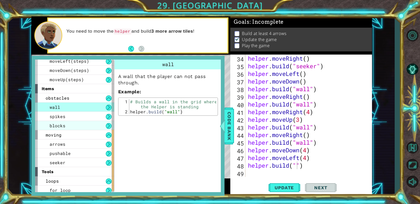
click at [82, 126] on div "blocks" at bounding box center [74, 125] width 79 height 9
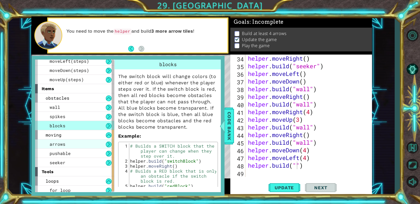
click at [80, 144] on div "arrows" at bounding box center [74, 144] width 79 height 9
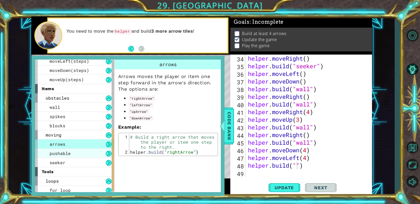
click at [83, 152] on div "pushable" at bounding box center [74, 153] width 79 height 9
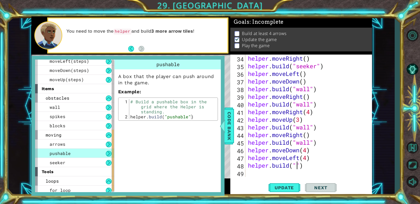
click at [298, 167] on div "helper . moveRight ( ) helper . build ( "seeker" ) helper . moveLeft ( ) helper…" at bounding box center [308, 124] width 122 height 138
click at [284, 188] on span "Update" at bounding box center [284, 187] width 30 height 5
click at [237, 132] on div "44" at bounding box center [238, 136] width 14 height 8
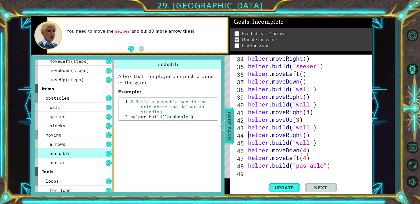
click at [231, 131] on span "Code Bank" at bounding box center [229, 126] width 8 height 32
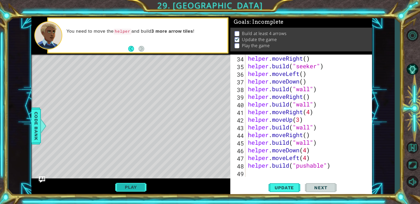
click at [138, 189] on button "Play" at bounding box center [130, 187] width 31 height 10
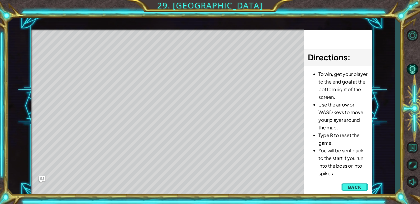
click at [357, 188] on span "Back" at bounding box center [354, 187] width 13 height 5
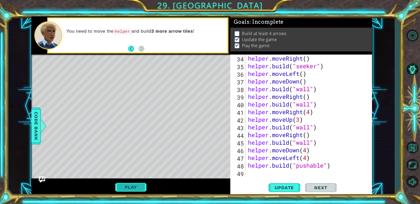
click at [135, 188] on button "Play" at bounding box center [130, 187] width 31 height 10
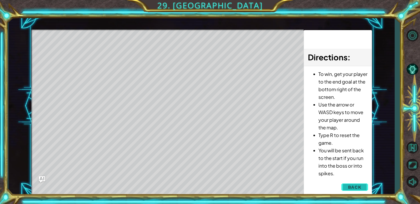
click at [360, 187] on span "Back" at bounding box center [354, 187] width 13 height 5
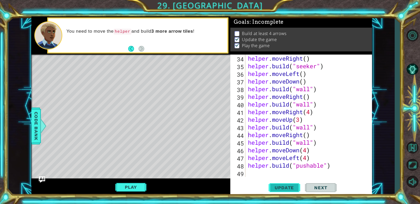
click at [287, 189] on span "Update" at bounding box center [284, 187] width 30 height 5
click at [324, 166] on div "helper . moveRight ( ) helper . build ( "seeker" ) helper . moveLeft ( ) helper…" at bounding box center [308, 124] width 122 height 138
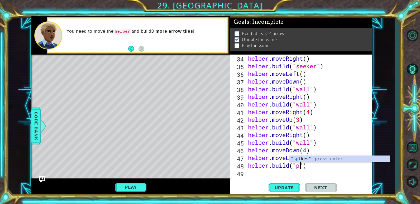
scroll to position [0, 2]
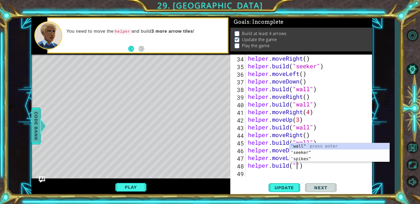
click at [37, 135] on span "Code Bank" at bounding box center [36, 126] width 8 height 32
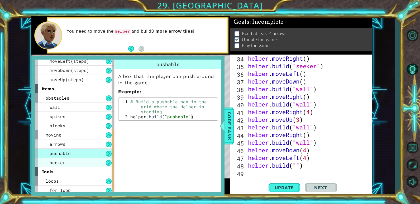
click at [83, 165] on div "seeker" at bounding box center [74, 162] width 79 height 9
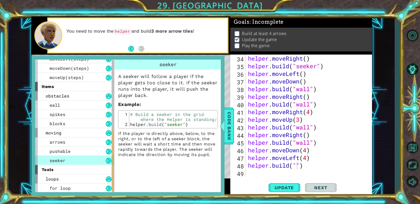
scroll to position [154, 0]
click at [77, 176] on div "loops" at bounding box center [74, 178] width 79 height 9
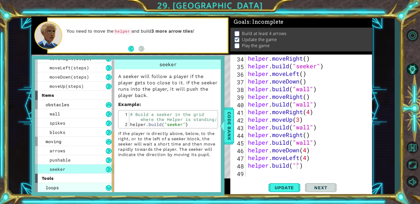
click at [84, 185] on div "loops" at bounding box center [74, 187] width 79 height 9
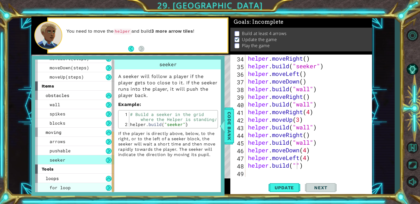
click at [86, 187] on div "for loop" at bounding box center [74, 187] width 79 height 9
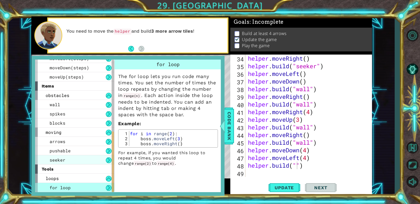
click at [76, 156] on div "seeker" at bounding box center [74, 159] width 79 height 9
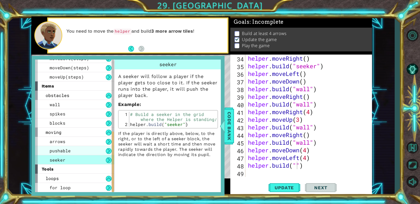
click at [76, 150] on div "pushable" at bounding box center [74, 150] width 79 height 9
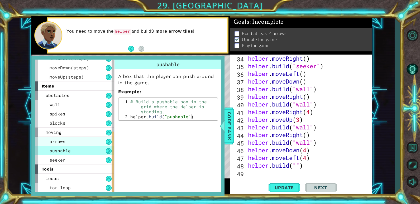
click at [76, 144] on div "arrows" at bounding box center [74, 141] width 79 height 9
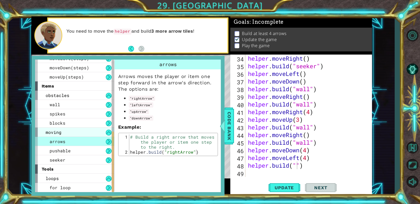
click at [71, 130] on div "moving" at bounding box center [74, 132] width 79 height 9
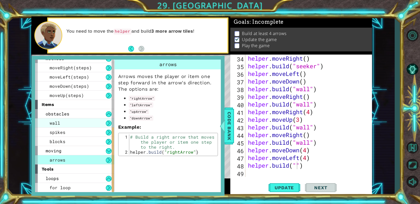
scroll to position [126, 0]
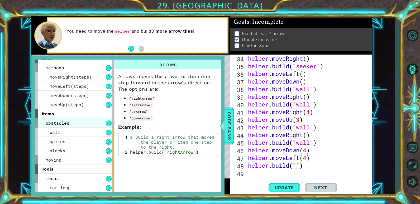
click at [75, 124] on div "obstacles" at bounding box center [74, 122] width 79 height 9
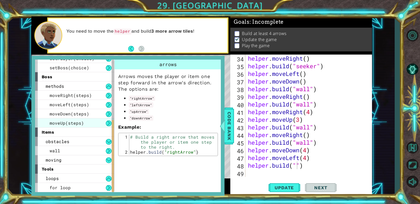
scroll to position [98, 0]
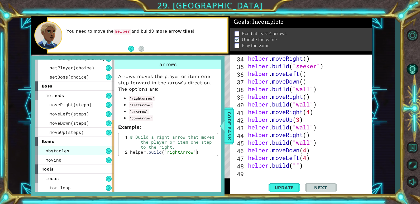
click at [72, 151] on div "obstacles" at bounding box center [74, 150] width 79 height 9
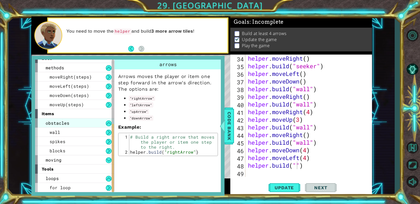
click at [74, 122] on div "obstacles" at bounding box center [74, 122] width 79 height 9
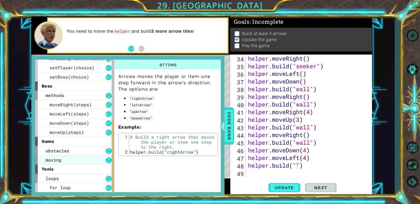
click at [70, 159] on div "moving" at bounding box center [74, 159] width 79 height 9
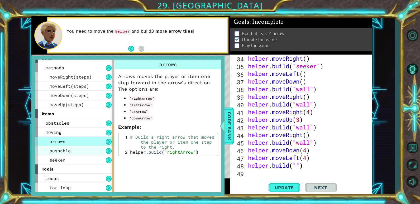
scroll to position [126, 0]
click at [75, 143] on div "arrows" at bounding box center [74, 141] width 79 height 9
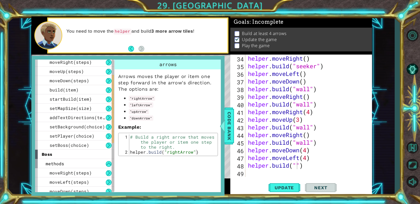
scroll to position [20, 0]
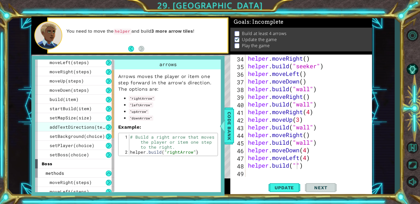
click at [77, 126] on span "addTextDirections(text)" at bounding box center [80, 127] width 61 height 6
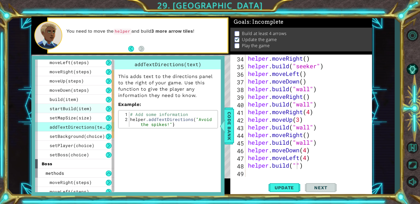
click at [84, 113] on div "startBuild(item)" at bounding box center [74, 108] width 79 height 9
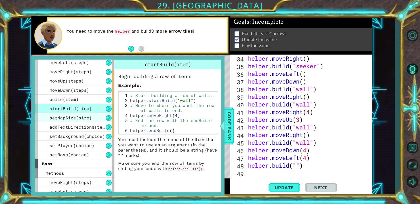
click at [81, 119] on span "setMapSize(size)" at bounding box center [71, 118] width 42 height 6
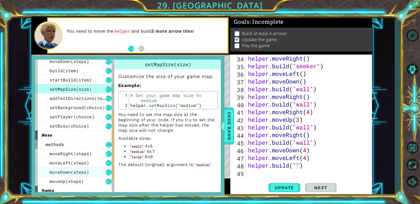
scroll to position [126, 0]
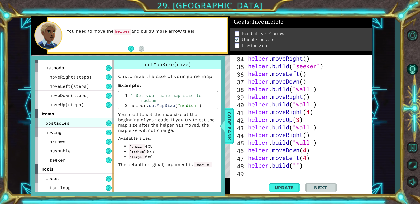
click at [74, 125] on div "obstacles" at bounding box center [74, 122] width 79 height 9
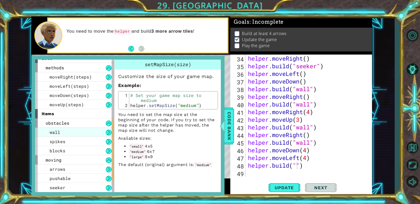
click at [67, 130] on div "wall" at bounding box center [74, 132] width 79 height 9
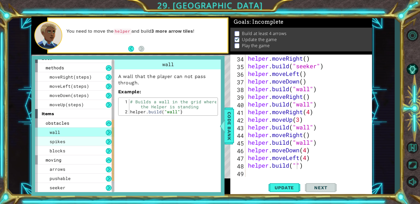
click at [71, 143] on div "spikes" at bounding box center [74, 141] width 79 height 9
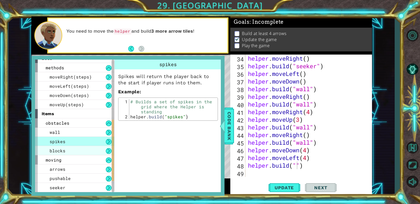
click at [72, 147] on div "blocks" at bounding box center [74, 150] width 79 height 9
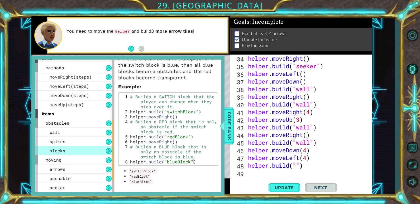
scroll to position [56, 0]
click at [297, 168] on div "helper . moveRight ( ) helper . build ( "seeker" ) helper . moveLeft ( ) helper…" at bounding box center [308, 124] width 122 height 138
type textarea "[DOMAIN_NAME]("switchBlock")"
click at [289, 183] on button "Update" at bounding box center [285, 188] width 32 height 14
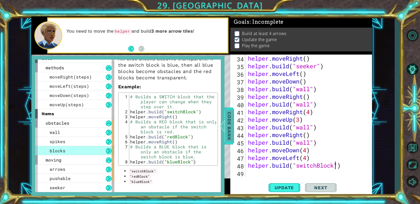
click at [232, 133] on span "Code Bank" at bounding box center [229, 126] width 8 height 32
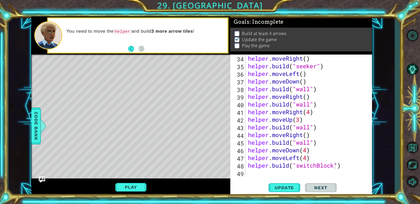
click at [268, 174] on div "helper . moveRight ( ) helper . build ( "seeker" ) helper . moveLeft ( ) helper…" at bounding box center [308, 124] width 122 height 138
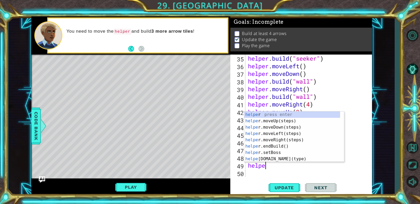
type textarea "helper"
click at [276, 141] on div "helper press enter helper .moveUp(steps) press enter helper .moveDown(steps) pr…" at bounding box center [292, 143] width 96 height 63
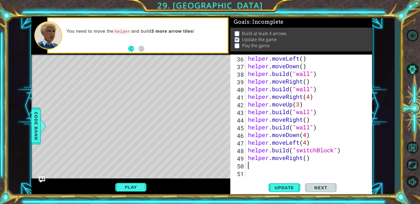
scroll to position [283, 0]
click at [308, 156] on div "helper . moveLeft ( ) helper . moveDown ( ) helper . build ( "wall" ) helper . …" at bounding box center [308, 124] width 122 height 138
type textarea "helper.moveRight(3)"
click at [289, 189] on span "Update" at bounding box center [284, 187] width 30 height 5
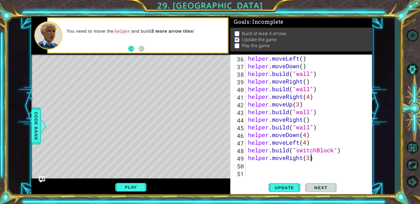
click at [255, 171] on div "helper . moveLeft ( ) helper . moveDown ( ) helper . build ( "wall" ) helper . …" at bounding box center [308, 124] width 122 height 138
click at [254, 166] on div "helper . moveLeft ( ) helper . moveDown ( ) helper . build ( "wall" ) helper . …" at bounding box center [308, 124] width 122 height 138
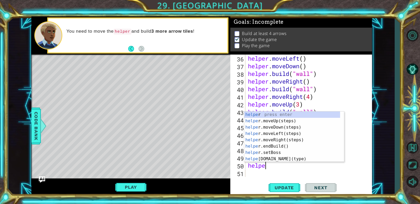
scroll to position [0, 1]
click at [266, 158] on div "helper press enter helper .moveUp(steps) press enter helper .moveDown(steps) pr…" at bounding box center [292, 143] width 96 height 63
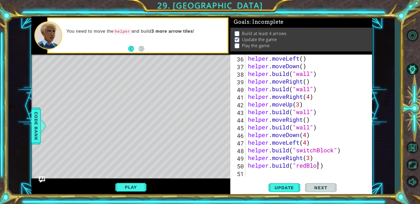
scroll to position [0, 3]
type textarea "[DOMAIN_NAME]("redBlock")"
click at [290, 186] on span "Update" at bounding box center [284, 187] width 30 height 5
click at [261, 175] on div "helper . moveLeft ( ) helper . moveDown ( ) helper . build ( "wall" ) helper . …" at bounding box center [308, 124] width 122 height 138
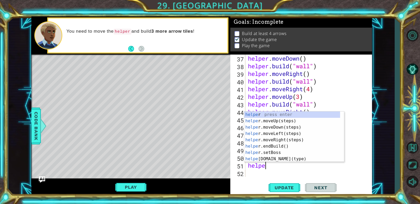
type textarea "helper"
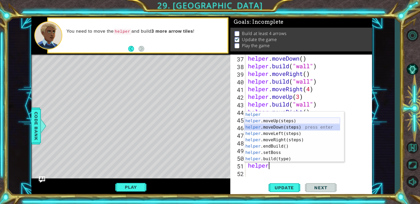
drag, startPoint x: 266, startPoint y: 129, endPoint x: 275, endPoint y: 120, distance: 12.7
click at [275, 120] on div "helper press enter helper .moveUp(steps) press enter helper .moveDown(steps) pr…" at bounding box center [292, 143] width 96 height 63
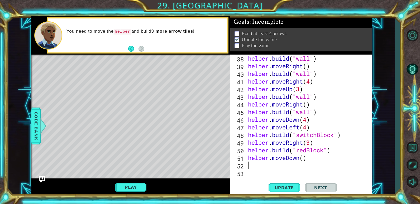
scroll to position [298, 0]
click at [275, 120] on div "helper . build ( "wall" ) helper . moveRight ( ) helper . build ( "wall" ) help…" at bounding box center [308, 124] width 122 height 138
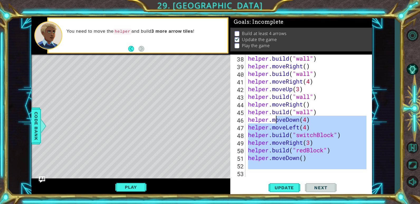
type textarea "helper.moveDown(4) helper.moveLeft(4)"
drag, startPoint x: 288, startPoint y: 173, endPoint x: 293, endPoint y: 164, distance: 11.1
click at [288, 173] on div "helper . build ( "wall" ) helper . moveRight ( ) helper . build ( "wall" ) help…" at bounding box center [307, 116] width 120 height 122
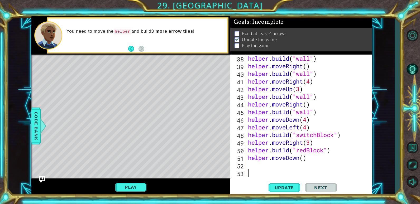
click at [297, 158] on div "helper . build ( "wall" ) helper . moveRight ( ) helper . build ( "wall" ) help…" at bounding box center [308, 124] width 122 height 138
click at [299, 158] on div "helper . build ( "wall" ) helper . moveRight ( ) helper . build ( "wall" ) help…" at bounding box center [308, 124] width 122 height 138
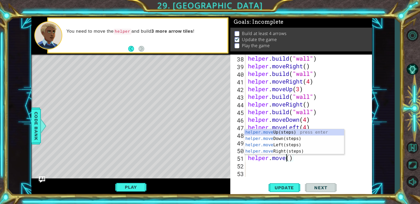
scroll to position [0, 2]
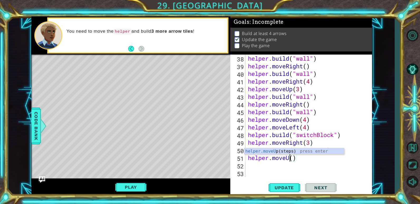
type textarea "helper.moveUp()"
click at [304, 162] on div "helper . build ( "wall" ) helper . moveRight ( ) helper . build ( "wall" ) help…" at bounding box center [308, 124] width 122 height 138
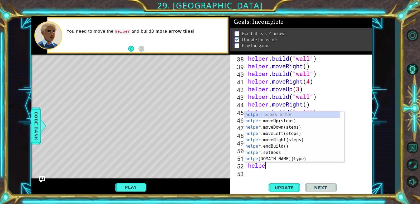
scroll to position [0, 1]
click at [283, 155] on div "helper press enter helper .moveUp(steps) press enter helper .moveDown(steps) pr…" at bounding box center [292, 143] width 96 height 63
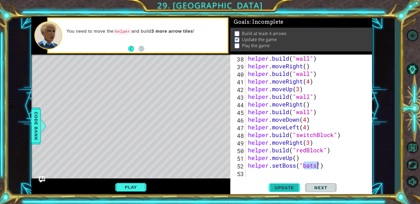
click at [293, 186] on span "Update" at bounding box center [284, 187] width 30 height 5
click at [315, 167] on div "helper . build ( "wall" ) helper . moveRight ( ) helper . build ( "wall" ) help…" at bounding box center [308, 124] width 122 height 138
click at [316, 165] on div "helper . build ( "wall" ) helper . moveRight ( ) helper . build ( "wall" ) help…" at bounding box center [308, 124] width 122 height 138
click at [291, 187] on span "Update" at bounding box center [284, 187] width 30 height 5
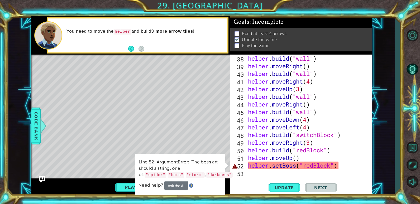
click at [344, 166] on div "helper . build ( "wall" ) helper . moveRight ( ) helper . build ( "wall" ) help…" at bounding box center [308, 124] width 122 height 138
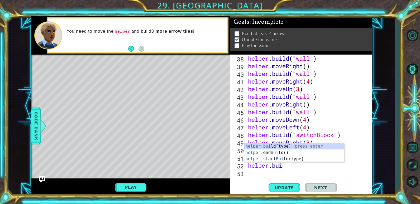
scroll to position [0, 2]
click at [292, 146] on div "helper.buil d(type) press enter helper. end Buil d() press enter helper. start …" at bounding box center [294, 159] width 100 height 32
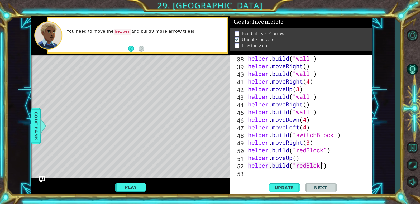
scroll to position [0, 3]
type textarea "[DOMAIN_NAME]("redBlock")"
click at [280, 189] on span "Update" at bounding box center [284, 187] width 30 height 5
click at [263, 171] on div "helper . build ( "wall" ) helper . moveRight ( ) helper . build ( "wall" ) help…" at bounding box center [308, 124] width 122 height 138
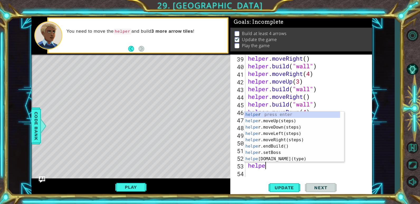
type textarea "helper"
click at [277, 140] on div "helper press enter helper .moveUp(steps) press enter helper .moveDown(steps) pr…" at bounding box center [292, 143] width 96 height 63
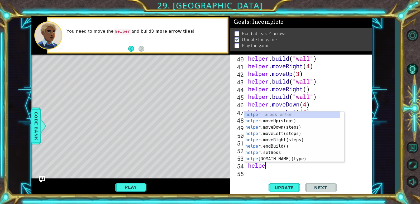
scroll to position [0, 1]
click at [254, 157] on div "helpe r press enter helpe [PERSON_NAME]moveUp(steps) press enter helpe r.moveDo…" at bounding box center [292, 143] width 96 height 63
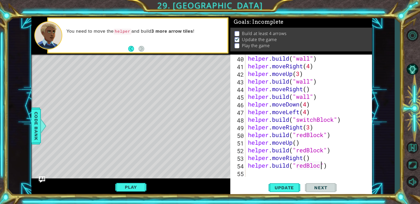
scroll to position [0, 3]
type textarea "[DOMAIN_NAME]("redBlock")"
click at [291, 184] on button "Update" at bounding box center [285, 188] width 32 height 14
click at [253, 171] on div "helper . build ( "wall" ) helper . moveRight ( 4 ) helper . moveUp ( 3 ) helper…" at bounding box center [308, 124] width 122 height 138
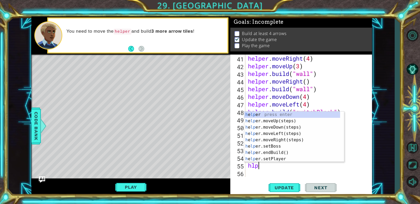
scroll to position [0, 0]
type textarea "helper"
click at [268, 123] on div "helper press enter helper .moveUp(steps) press enter helper .moveDown(steps) pr…" at bounding box center [292, 143] width 96 height 63
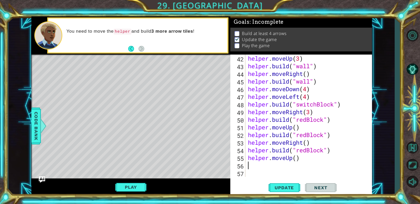
scroll to position [329, 0]
click at [287, 188] on span "Update" at bounding box center [284, 187] width 30 height 5
click at [265, 159] on div "helper . moveUp ( 3 ) helper . build ( "wall" ) helper . moveRight ( ) helper .…" at bounding box center [308, 124] width 122 height 138
type textarea "helper.moveUp()"
click at [263, 165] on div "helper . moveUp ( 3 ) helper . build ( "wall" ) helper . moveRight ( ) helper .…" at bounding box center [308, 124] width 122 height 138
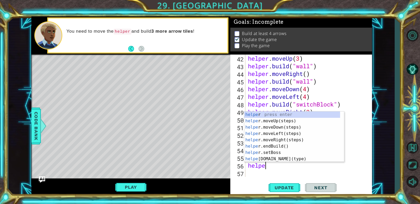
scroll to position [0, 1]
click at [264, 161] on div "helper press enter helper .moveUp(steps) press enter helper .moveDown(steps) pr…" at bounding box center [292, 143] width 96 height 63
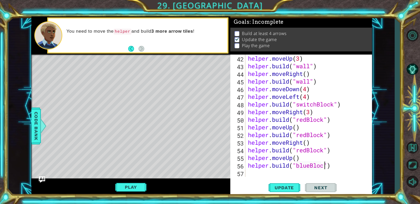
scroll to position [0, 4]
click at [278, 186] on span "Update" at bounding box center [284, 187] width 30 height 5
drag, startPoint x: 338, startPoint y: 165, endPoint x: 274, endPoint y: 168, distance: 63.6
click at [274, 168] on div "helper . moveUp ( 3 ) helper . build ( "wall" ) helper . moveRight ( ) helper .…" at bounding box center [308, 124] width 122 height 138
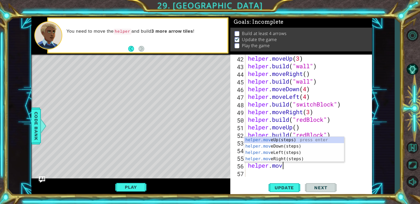
type textarea "helper.move"
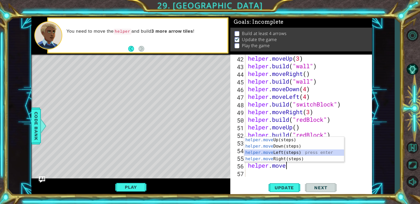
click at [275, 151] on div "helper.move Up(steps) press enter helper.move Down(steps) press enter helper.mo…" at bounding box center [294, 156] width 100 height 38
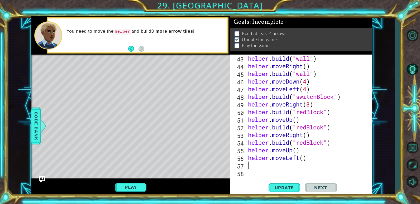
click at [302, 160] on div "helper . build ( "wall" ) helper . moveRight ( ) helper . build ( "wall" ) help…" at bounding box center [308, 124] width 122 height 138
click at [303, 161] on div "helper . build ( "wall" ) helper . moveRight ( ) helper . build ( "wall" ) help…" at bounding box center [308, 124] width 122 height 138
type textarea "helper.moveLeft(3)"
click at [285, 185] on span "Update" at bounding box center [284, 187] width 30 height 5
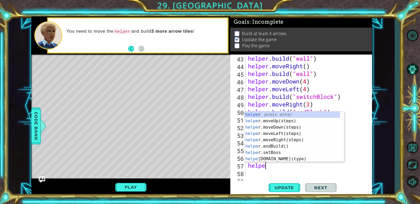
scroll to position [0, 1]
click at [266, 161] on div "helper press enter helper .moveUp(steps) press enter helper .moveDown(steps) pr…" at bounding box center [292, 143] width 96 height 63
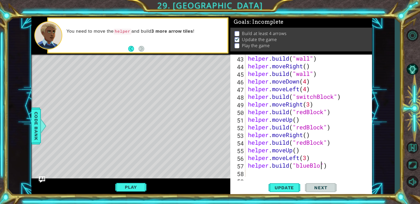
scroll to position [0, 4]
type textarea "[DOMAIN_NAME]("blueBlock")"
click at [295, 188] on span "Update" at bounding box center [284, 187] width 30 height 5
click at [276, 174] on div "helper . build ( "wall" ) helper . moveRight ( ) helper . build ( "wall" ) help…" at bounding box center [308, 124] width 122 height 138
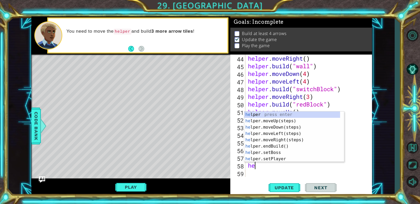
scroll to position [0, 0]
type textarea "helper"
click at [274, 122] on div "helper press enter helper .moveUp(steps) press enter helper .moveDown(steps) pr…" at bounding box center [292, 143] width 96 height 63
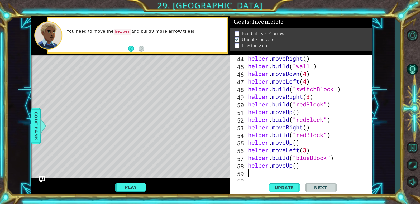
scroll to position [352, 0]
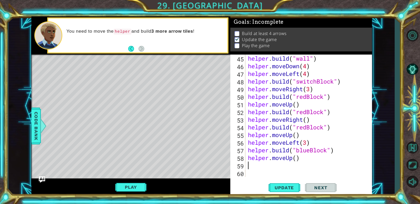
click at [252, 164] on div "helper . build ( "wall" ) helper . moveDown ( 4 ) helper . moveLeft ( 4 ) helpe…" at bounding box center [308, 124] width 122 height 138
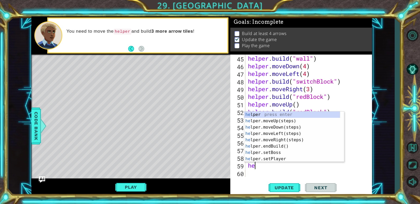
scroll to position [0, 0]
click at [270, 161] on div "hel per press enter hel per.moveUp(steps) press enter hel per.moveDown(steps) p…" at bounding box center [292, 143] width 96 height 63
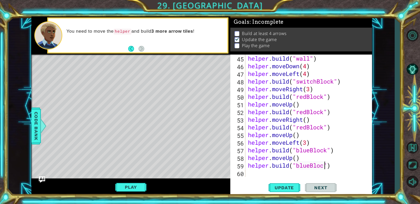
scroll to position [0, 4]
type textarea "[DOMAIN_NAME]("blueBlock")"
click at [281, 190] on span "Update" at bounding box center [284, 187] width 30 height 5
click at [135, 188] on button "Play" at bounding box center [130, 187] width 31 height 10
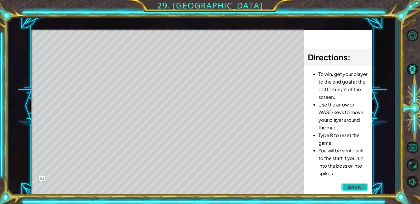
click at [362, 189] on button "Back" at bounding box center [354, 187] width 27 height 11
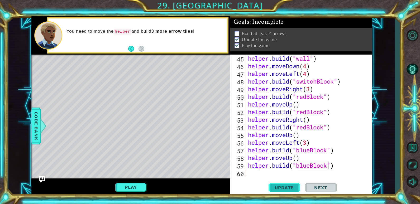
click at [272, 185] on span "Update" at bounding box center [284, 187] width 30 height 5
click at [131, 188] on button "Play" at bounding box center [130, 187] width 31 height 10
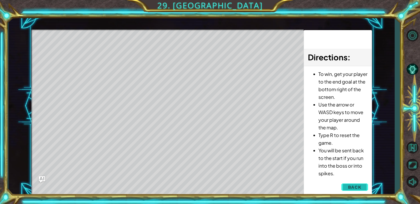
click at [351, 188] on span "Back" at bounding box center [354, 187] width 13 height 5
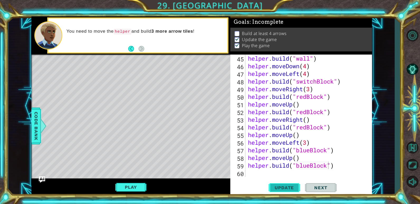
click at [281, 185] on span "Update" at bounding box center [284, 187] width 30 height 5
click at [136, 185] on button "Play" at bounding box center [130, 187] width 31 height 10
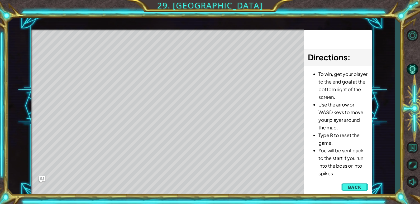
click at [368, 187] on div "Directions : To win, get your player to the end goal at the bottom right of the…" at bounding box center [338, 113] width 68 height 166
click at [362, 188] on button "Back" at bounding box center [354, 187] width 27 height 11
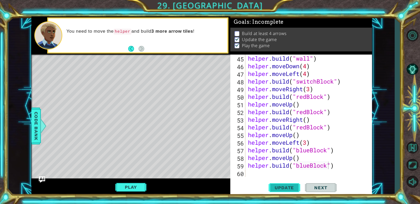
click at [291, 187] on span "Update" at bounding box center [284, 187] width 30 height 5
click at [258, 174] on div "helper . build ( "wall" ) helper . moveDown ( 4 ) helper . moveLeft ( 4 ) helpe…" at bounding box center [308, 124] width 122 height 138
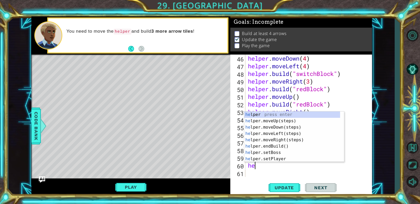
scroll to position [0, 0]
type textarea "help"
click at [274, 128] on div "help er press enter help er.moveUp(steps) press enter help er.moveDown(steps) p…" at bounding box center [292, 143] width 96 height 63
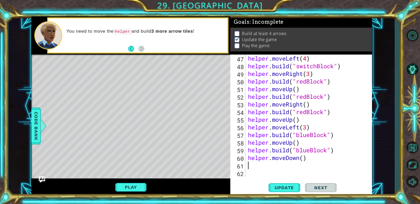
scroll to position [367, 0]
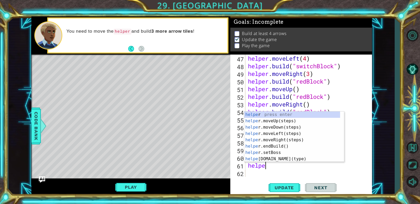
type textarea "helper"
click at [279, 140] on div "helper press enter helper .moveUp(steps) press enter helper .moveDown(steps) pr…" at bounding box center [292, 143] width 96 height 63
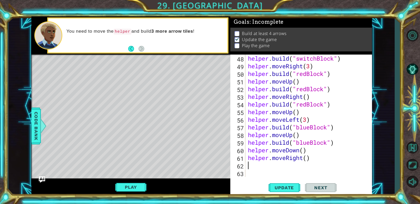
scroll to position [375, 0]
click at [305, 159] on div "helper . build ( "switchBlock" ) helper . moveRight ( 3 ) helper . build ( "red…" at bounding box center [308, 124] width 122 height 138
click at [309, 160] on div "helper . build ( "switchBlock" ) helper . moveRight ( 3 ) helper . build ( "red…" at bounding box center [308, 124] width 122 height 138
type textarea "helper.moveRight(2)"
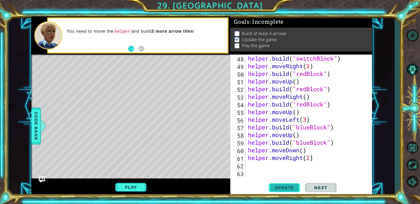
click at [292, 187] on span "Update" at bounding box center [284, 187] width 30 height 5
click at [265, 166] on div "helper . build ( "switchBlock" ) helper . moveRight ( 3 ) helper . build ( "red…" at bounding box center [308, 124] width 122 height 138
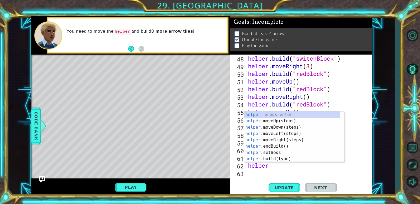
scroll to position [0, 1]
click at [261, 158] on div "helper press enter helper .moveUp(steps) press enter helper .moveDown(steps) pr…" at bounding box center [292, 143] width 96 height 63
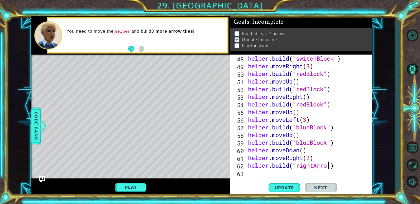
scroll to position [0, 4]
type textarea "[DOMAIN_NAME]("rightArrow")"
click at [283, 185] on button "Update" at bounding box center [285, 188] width 32 height 14
click at [263, 175] on div "helper . build ( "switchBlock" ) helper . moveRight ( 3 ) helper . build ( "red…" at bounding box center [308, 124] width 122 height 138
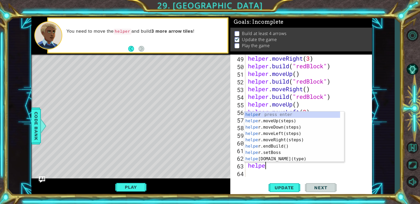
scroll to position [0, 1]
click at [275, 156] on div "helper press enter helper .moveUp(steps) press enter helper .moveDown(steps) pr…" at bounding box center [292, 143] width 96 height 63
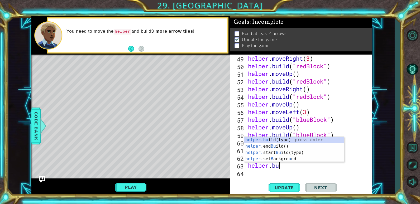
type textarea "helper."
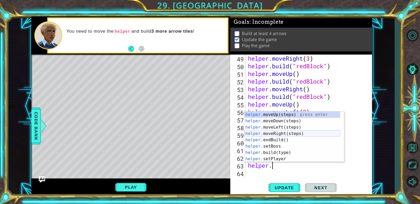
click at [270, 133] on div "helper. moveUp(steps) press enter helper. moveDown(steps) press enter helper. m…" at bounding box center [292, 143] width 96 height 63
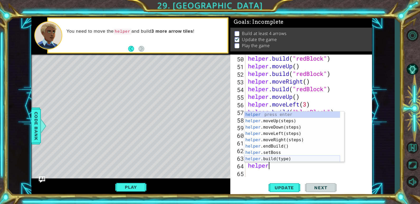
click at [264, 159] on div "helper press enter helper .moveUp(steps) press enter helper .moveDown(steps) pr…" at bounding box center [292, 143] width 96 height 63
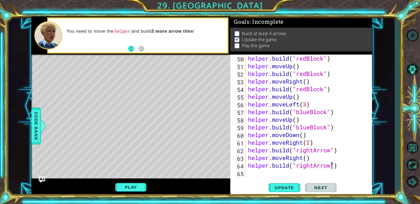
scroll to position [0, 4]
click at [288, 186] on span "Update" at bounding box center [284, 187] width 30 height 5
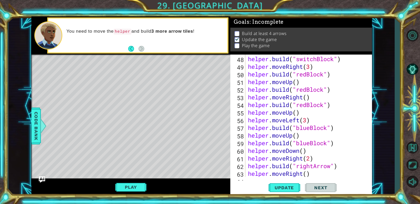
scroll to position [359, 0]
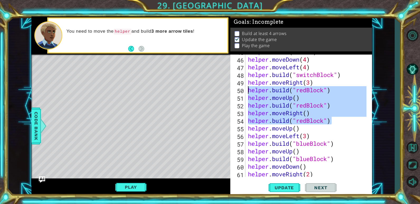
drag, startPoint x: 338, startPoint y: 123, endPoint x: 248, endPoint y: 92, distance: 95.7
click at [248, 92] on div "helper . build ( "wall" ) helper . moveDown ( 4 ) helper . moveLeft ( 4 ) helpe…" at bounding box center [308, 117] width 122 height 138
type textarea "[DOMAIN_NAME]("redBlock") helper.moveUp()"
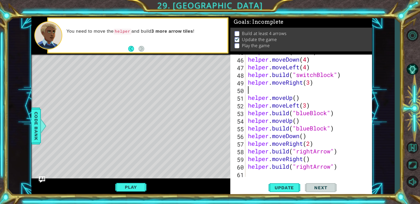
type textarea "helper.moveRight(3)"
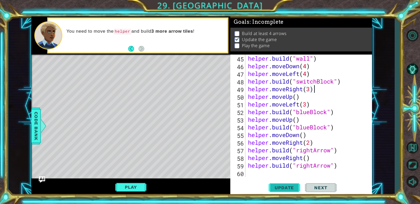
click at [283, 188] on span "Update" at bounding box center [284, 187] width 30 height 5
click at [270, 172] on div "helper . build ( "wall" ) helper . moveDown ( 4 ) helper . moveLeft ( 4 ) helpe…" at bounding box center [308, 124] width 122 height 138
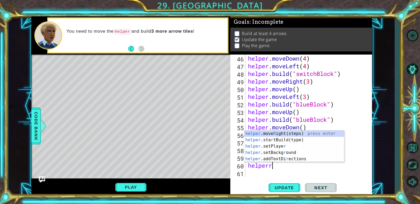
scroll to position [0, 1]
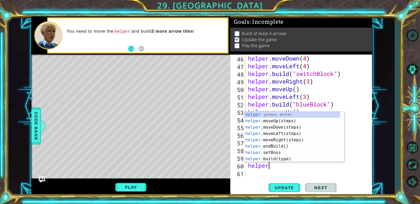
click at [305, 166] on div "helper . moveDown ( 4 ) helper . moveLeft ( 4 ) helper . build ( "switchBlock" …" at bounding box center [308, 124] width 122 height 138
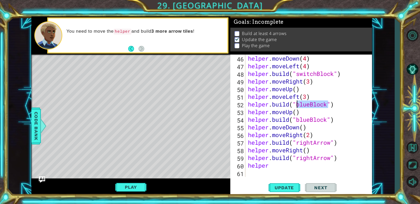
drag, startPoint x: 329, startPoint y: 105, endPoint x: 297, endPoint y: 102, distance: 31.6
click at [297, 102] on div "helper . moveDown ( 4 ) helper . moveLeft ( 4 ) helper . build ( "switchBlock" …" at bounding box center [308, 124] width 122 height 138
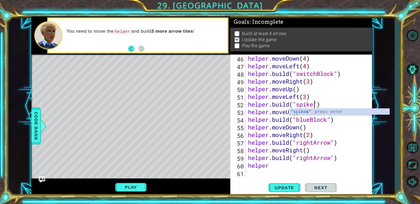
scroll to position [0, 3]
click at [288, 190] on span "Update" at bounding box center [284, 187] width 30 height 5
drag, startPoint x: 319, startPoint y: 106, endPoint x: 298, endPoint y: 107, distance: 21.4
click at [298, 107] on div "helper . moveDown ( 4 ) helper . moveLeft ( 4 ) helper . build ( "switchBlock" …" at bounding box center [308, 124] width 122 height 138
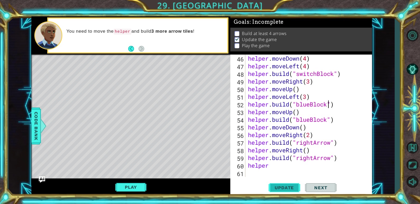
click at [287, 184] on button "Update" at bounding box center [285, 188] width 32 height 14
drag, startPoint x: 328, startPoint y: 120, endPoint x: 297, endPoint y: 120, distance: 30.9
click at [297, 120] on div "helper . moveDown ( 4 ) helper . moveLeft ( 4 ) helper . build ( "switchBlock" …" at bounding box center [308, 124] width 122 height 138
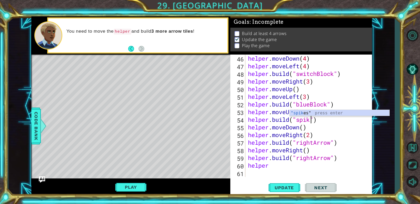
scroll to position [0, 3]
click at [278, 189] on span "Update" at bounding box center [284, 187] width 30 height 5
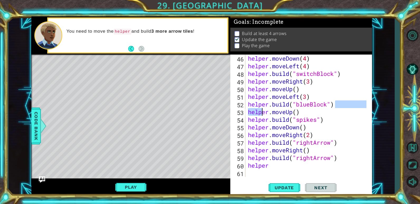
drag, startPoint x: 339, startPoint y: 105, endPoint x: 257, endPoint y: 108, distance: 82.6
click at [259, 109] on div "helper . moveDown ( 4 ) helper . moveLeft ( 4 ) helper . build ( "switchBlock" …" at bounding box center [308, 124] width 122 height 138
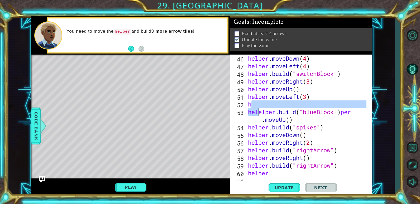
click at [353, 108] on div "helper . moveDown ( 4 ) helper . moveLeft ( 4 ) helper . build ( "switchBlock" …" at bounding box center [308, 124] width 122 height 138
click at [252, 113] on div "helper . moveDown ( 4 ) helper . moveLeft ( 4 ) helper . build ( "switchBlock" …" at bounding box center [308, 124] width 122 height 138
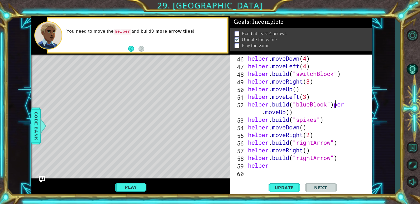
click at [335, 102] on div "helper . moveDown ( 4 ) helper . moveLeft ( 4 ) helper . build ( "switchBlock" …" at bounding box center [308, 124] width 122 height 138
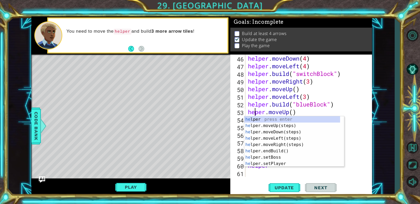
scroll to position [0, 1]
click at [289, 188] on span "Update" at bounding box center [284, 187] width 30 height 5
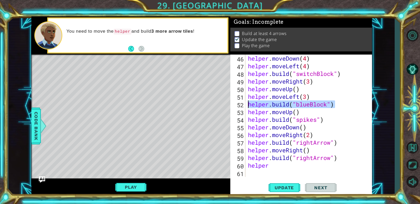
drag, startPoint x: 339, startPoint y: 105, endPoint x: 245, endPoint y: 102, distance: 94.2
click at [245, 102] on div "helper.moveUp() 46 47 48 49 50 51 52 53 54 55 56 57 58 59 60 61 helper . moveDo…" at bounding box center [300, 116] width 140 height 122
type textarea "[DOMAIN_NAME]("blueBlock")"
click at [277, 186] on span "Update" at bounding box center [284, 187] width 30 height 5
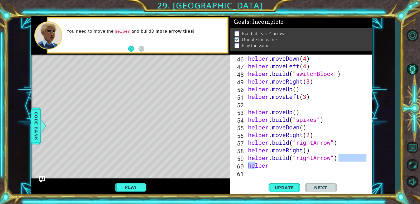
drag, startPoint x: 345, startPoint y: 161, endPoint x: 256, endPoint y: 161, distance: 89.2
click at [256, 161] on div "helper . moveDown ( 4 ) helper . moveLeft ( 4 ) helper . build ( "switchBlock" …" at bounding box center [308, 124] width 122 height 138
type textarea "[DOMAIN_NAME]("rightArrow")"
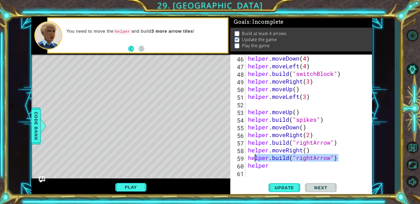
click at [252, 159] on div "helper . moveDown ( 4 ) helper . moveLeft ( 4 ) helper . build ( "switchBlock" …" at bounding box center [308, 124] width 122 height 138
drag, startPoint x: 339, startPoint y: 158, endPoint x: 249, endPoint y: 159, distance: 90.2
click at [249, 159] on div "helper . moveDown ( 4 ) helper . moveLeft ( 4 ) helper . build ( "switchBlock" …" at bounding box center [308, 124] width 122 height 138
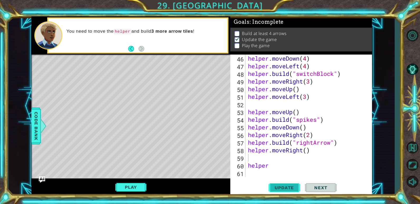
click at [280, 185] on button "Update" at bounding box center [285, 188] width 32 height 14
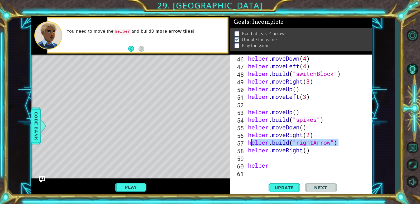
drag, startPoint x: 341, startPoint y: 143, endPoint x: 250, endPoint y: 144, distance: 90.2
click at [250, 144] on div "helper . moveDown ( 4 ) helper . moveLeft ( 4 ) helper . build ( "switchBlock" …" at bounding box center [308, 124] width 122 height 138
type textarea "[DOMAIN_NAME]("rightArrow")"
click at [350, 143] on div "helper . moveDown ( 4 ) helper . moveLeft ( 4 ) helper . build ( "switchBlock" …" at bounding box center [307, 116] width 120 height 122
drag, startPoint x: 343, startPoint y: 144, endPoint x: 249, endPoint y: 144, distance: 94.4
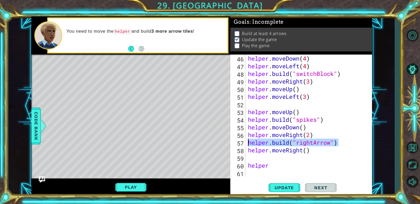
click at [249, 144] on div "helper . moveDown ( 4 ) helper . moveLeft ( 4 ) helper . build ( "switchBlock" …" at bounding box center [308, 124] width 122 height 138
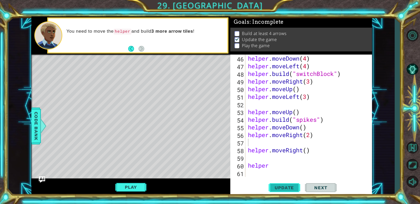
click at [285, 188] on span "Update" at bounding box center [284, 187] width 30 height 5
click at [260, 106] on div "helper . moveDown ( 4 ) helper . moveLeft ( 4 ) helper . build ( "switchBlock" …" at bounding box center [308, 124] width 122 height 138
type textarea "helper.moveLeft(3)"
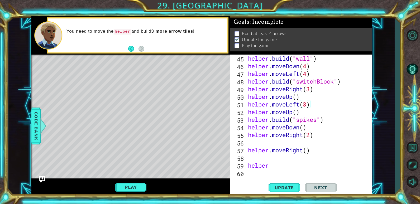
click at [255, 144] on div "helper . build ( "wall" ) helper . moveDown ( 4 ) helper . moveLeft ( 4 ) helpe…" at bounding box center [308, 124] width 122 height 138
type textarea "helper.moveRight(2)"
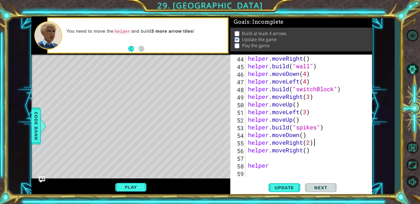
click at [255, 159] on div "helper . moveRight ( ) helper . build ( "wall" ) helper . moveDown ( 4 ) helper…" at bounding box center [308, 124] width 122 height 138
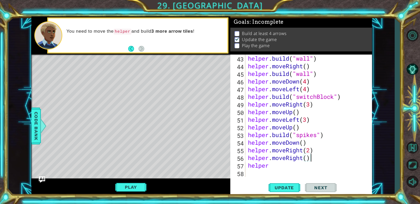
click at [277, 165] on div "helper . build ( "wall" ) helper . moveRight ( ) helper . build ( "wall" ) help…" at bounding box center [308, 124] width 122 height 138
type textarea "helper"
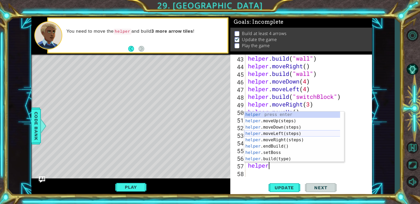
click at [269, 134] on div "helper press enter helper .moveUp(steps) press enter helper .moveDown(steps) pr…" at bounding box center [294, 143] width 100 height 63
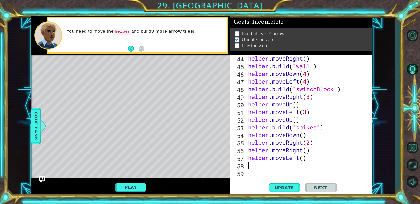
scroll to position [344, 0]
click at [305, 161] on div "helper . moveRight ( ) helper . build ( "wall" ) helper . moveDown ( 4 ) helper…" at bounding box center [308, 124] width 122 height 138
click at [291, 188] on span "Update" at bounding box center [284, 187] width 30 height 5
type textarea "helper.moveLeft(2)"
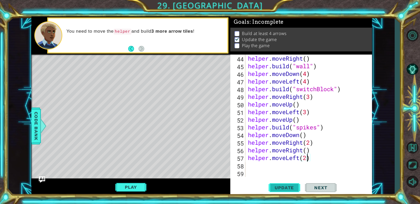
click at [286, 188] on span "Update" at bounding box center [284, 187] width 30 height 5
click at [267, 166] on div "helper . moveRight ( ) helper . build ( "wall" ) helper . moveDown ( 4 ) helper…" at bounding box center [308, 124] width 122 height 138
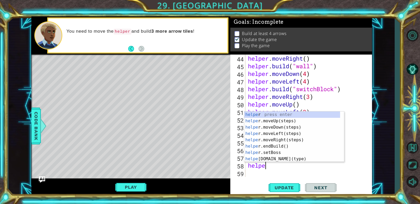
type textarea "helper"
click at [267, 122] on div "helper press enter helper .moveUp(steps) press enter helper .moveDown(steps) pr…" at bounding box center [292, 143] width 96 height 63
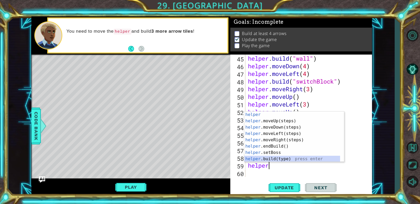
click at [275, 159] on div "helper press enter helper .moveUp(steps) press enter helper .moveDown(steps) pr…" at bounding box center [292, 143] width 96 height 63
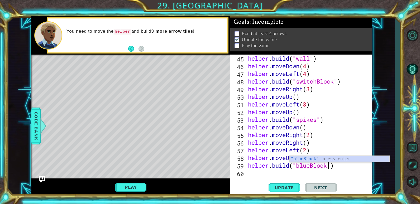
scroll to position [0, 4]
type textarea "[DOMAIN_NAME]("blueBlock")"
click at [292, 183] on button "Update" at bounding box center [285, 188] width 32 height 14
click at [263, 170] on div "helper . build ( "wall" ) helper . moveDown ( 4 ) helper . moveLeft ( 4 ) helpe…" at bounding box center [308, 124] width 122 height 138
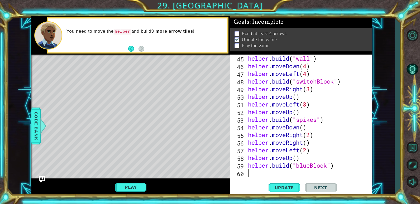
scroll to position [360, 0]
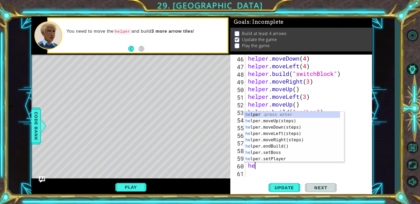
type textarea "helpe"
click at [270, 120] on div "helpe r press enter helpe [PERSON_NAME]moveUp(steps) press enter helpe r.moveDo…" at bounding box center [292, 143] width 96 height 63
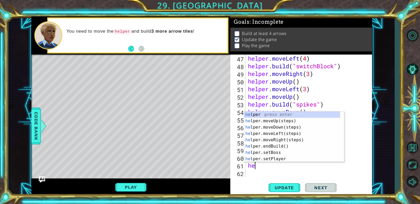
scroll to position [0, 0]
click at [269, 160] on div "hel per press enter hel per.moveUp(steps) press enter hel per.moveDown(steps) p…" at bounding box center [292, 143] width 96 height 63
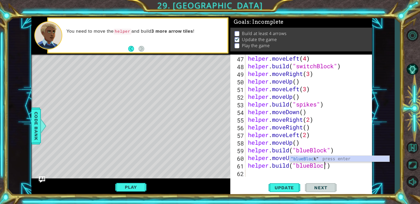
scroll to position [0, 4]
type textarea "[DOMAIN_NAME]("blueBlock")"
click at [292, 190] on span "Update" at bounding box center [284, 187] width 30 height 5
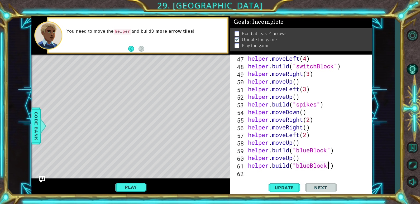
click at [269, 175] on div "helper . moveLeft ( 4 ) helper . build ( "switchBlock" ) helper . moveRight ( 3…" at bounding box center [308, 124] width 122 height 138
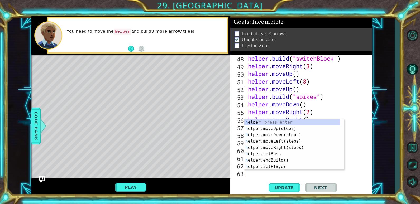
scroll to position [375, 0]
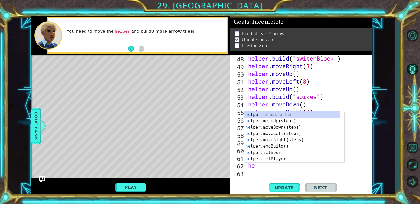
type textarea "her"
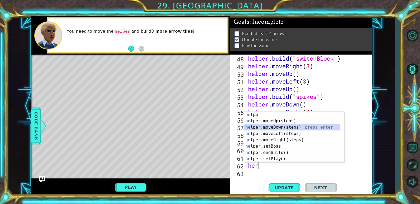
click at [270, 128] on div "he lpe r press enter he lpe r .moveUp(steps) press enter he lpe r .moveDown(ste…" at bounding box center [292, 143] width 96 height 63
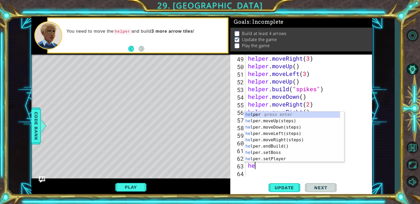
type textarea "help"
click at [275, 138] on div "help er press enter help er.moveUp(steps) press enter help er.moveDown(steps) p…" at bounding box center [292, 143] width 96 height 63
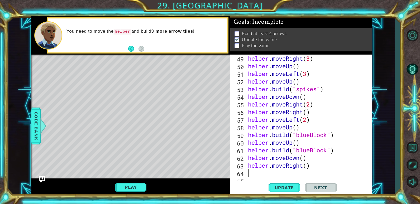
scroll to position [390, 0]
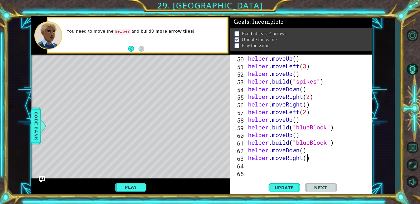
click at [308, 159] on div "helper . moveUp ( ) helper . moveLeft ( 3 ) helper . moveUp ( ) helper . build …" at bounding box center [308, 124] width 122 height 138
type textarea "helper.moveRight(3)"
click at [282, 188] on span "Update" at bounding box center [284, 187] width 30 height 5
click at [269, 170] on div "helper . moveUp ( ) helper . moveLeft ( 3 ) helper . moveUp ( ) helper . build …" at bounding box center [308, 124] width 122 height 138
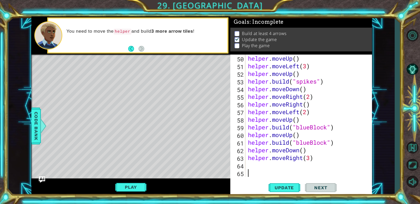
scroll to position [0, 0]
click at [264, 163] on div "helper . moveUp ( ) helper . moveLeft ( 3 ) helper . moveUp ( ) helper . build …" at bounding box center [308, 124] width 122 height 138
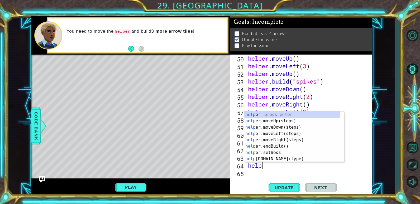
scroll to position [0, 1]
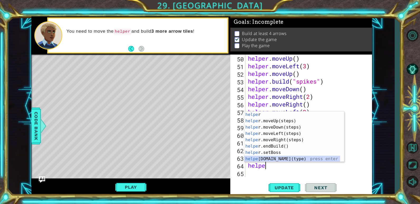
click at [266, 156] on div "helpe r press enter helpe [PERSON_NAME]moveUp(steps) press enter helpe r.moveDo…" at bounding box center [292, 143] width 96 height 63
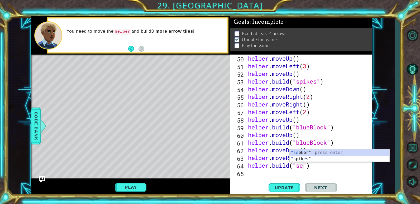
scroll to position [0, 3]
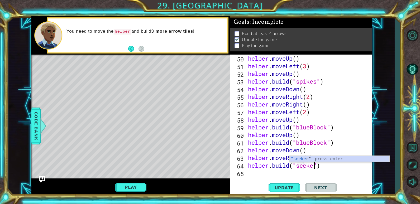
type textarea "[DOMAIN_NAME]("seeker")"
click at [290, 175] on div "helper . moveUp ( ) helper . moveLeft ( 3 ) helper . moveUp ( ) helper . build …" at bounding box center [308, 124] width 122 height 138
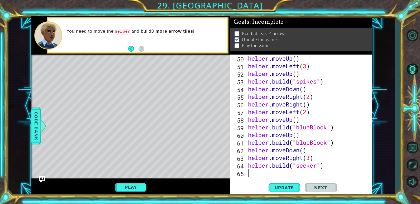
scroll to position [0, 0]
click at [289, 185] on button "Update" at bounding box center [285, 188] width 32 height 14
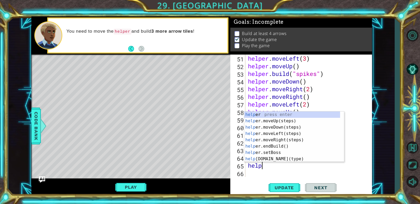
type textarea "helpe"
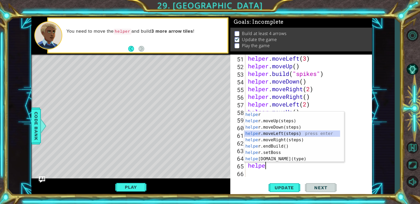
click at [265, 135] on div "helpe r press enter helpe [PERSON_NAME]moveUp(steps) press enter helpe r.moveDo…" at bounding box center [292, 143] width 96 height 63
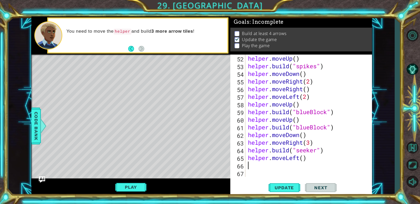
scroll to position [405, 0]
click at [305, 159] on div "helper . moveUp ( ) helper . build ( "spikes" ) helper . moveDown ( ) helper . …" at bounding box center [308, 124] width 122 height 138
type textarea "helper.moveLeft(6)"
click at [284, 190] on span "Update" at bounding box center [284, 187] width 30 height 5
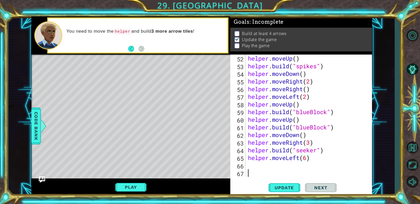
click at [249, 169] on div "helper . moveUp ( ) helper . build ( "spikes" ) helper . moveDown ( ) helper . …" at bounding box center [308, 124] width 122 height 138
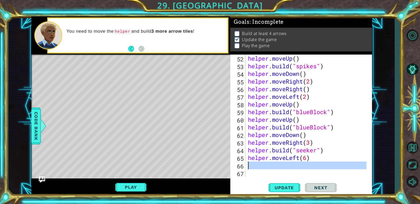
click at [250, 169] on div "helper . moveUp ( ) helper . build ( "spikes" ) helper . moveDown ( ) helper . …" at bounding box center [307, 116] width 120 height 122
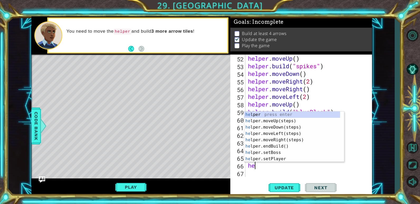
type textarea "help"
click at [266, 121] on div "help er press enter help er.moveUp(steps) press enter help er.moveDown(steps) p…" at bounding box center [292, 143] width 96 height 63
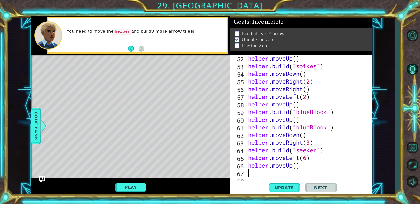
scroll to position [413, 0]
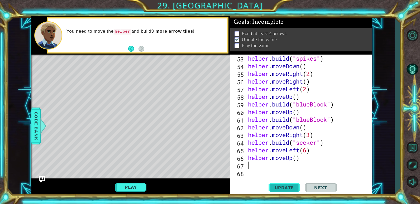
click at [280, 186] on span "Update" at bounding box center [284, 187] width 30 height 5
click at [295, 160] on div "helper . build ( "spikes" ) helper . moveDown ( ) helper . moveRight ( 2 ) help…" at bounding box center [308, 124] width 122 height 138
click at [298, 161] on div "helper . build ( "spikes" ) helper . moveDown ( ) helper . moveRight ( 2 ) help…" at bounding box center [308, 124] width 122 height 138
click at [286, 185] on span "Update" at bounding box center [284, 187] width 30 height 5
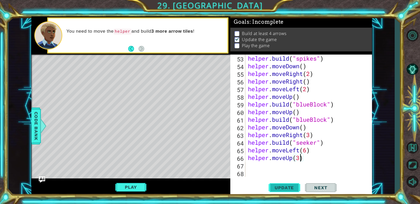
type textarea "helper.moveUp(3)"
click at [295, 185] on span "Update" at bounding box center [284, 187] width 30 height 5
click at [258, 166] on div "helper . build ( "spikes" ) helper . moveDown ( ) helper . moveRight ( 2 ) help…" at bounding box center [308, 124] width 122 height 138
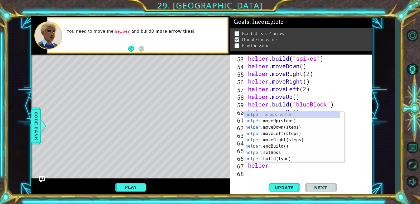
scroll to position [0, 1]
click at [276, 158] on div "helper press enter helper .moveUp(steps) press enter helper .moveDown(steps) pr…" at bounding box center [292, 143] width 96 height 63
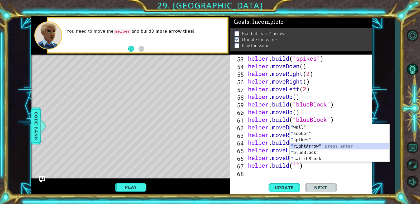
click at [303, 146] on div "" wall" press enter " seeker" press enter " spikes" press enter " rightArrow" p…" at bounding box center [340, 149] width 100 height 51
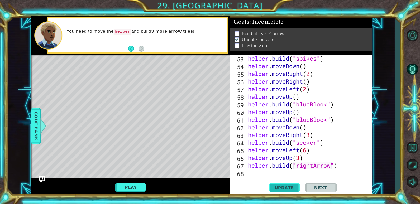
click at [292, 189] on span "Update" at bounding box center [284, 187] width 30 height 5
click at [309, 159] on div "helper . build ( "spikes" ) helper . moveDown ( ) helper . moveRight ( 2 ) help…" at bounding box center [308, 124] width 122 height 138
type textarea "helper.moveUp(3)"
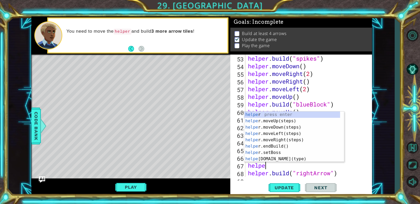
type textarea "help"
click at [274, 138] on div "help er press enter help er.moveUp(steps) press enter help er.moveDown(steps) p…" at bounding box center [292, 143] width 96 height 63
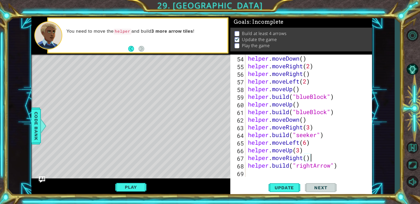
scroll to position [421, 0]
type textarea "helper.moveRight()"
click at [285, 186] on span "Update" at bounding box center [284, 187] width 30 height 5
click at [285, 174] on div "helper . moveDown ( ) helper . moveRight ( 2 ) helper . moveRight ( ) helper . …" at bounding box center [308, 124] width 122 height 138
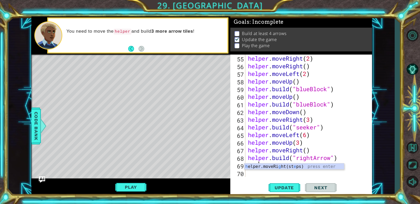
scroll to position [0, 0]
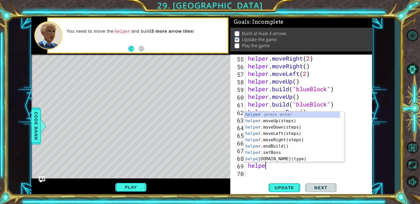
type textarea "helper"
click at [272, 140] on div "helper press enter helper .moveUp(steps) press enter helper .moveDown(steps) pr…" at bounding box center [292, 143] width 96 height 63
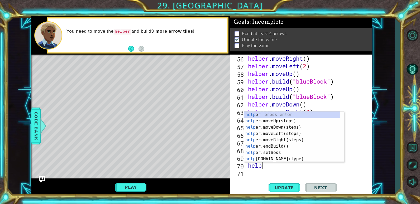
scroll to position [0, 0]
click at [281, 159] on div "help er press enter help er.moveUp(steps) press enter help er.moveDown(steps) p…" at bounding box center [292, 143] width 96 height 63
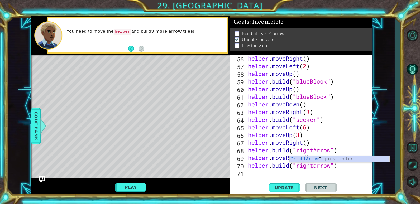
scroll to position [0, 4]
click at [312, 159] on div ""rightArrow " press enter" at bounding box center [340, 165] width 100 height 19
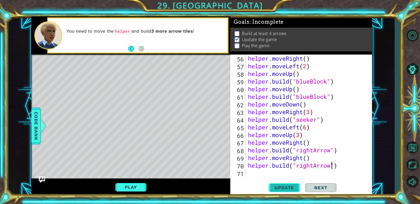
type textarea "[DOMAIN_NAME]("rightArrow")"
click at [290, 185] on button "Update" at bounding box center [285, 188] width 32 height 14
click at [271, 173] on div "helper . moveRight ( ) helper . moveLeft ( 2 ) helper . moveUp ( ) helper . bui…" at bounding box center [308, 124] width 122 height 138
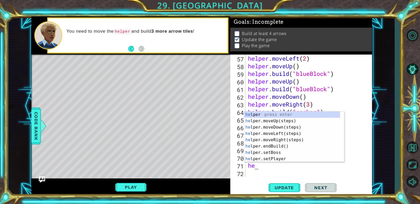
scroll to position [0, 0]
type textarea "helper"
click at [278, 140] on div "helper press enter helper .moveUp(steps) press enter helper .moveDown(steps) pr…" at bounding box center [292, 143] width 96 height 63
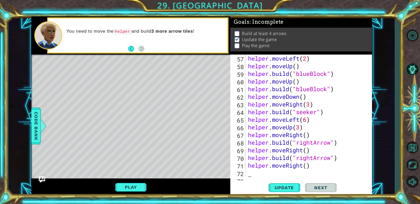
scroll to position [451, 0]
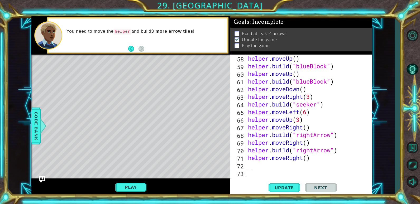
click at [266, 165] on div "helper . moveUp ( ) helper . build ( "blueBlock" ) helper . moveUp ( ) helper .…" at bounding box center [308, 124] width 122 height 138
click at [252, 166] on div "helper . moveUp ( ) helper . build ( "blueBlock" ) helper . moveUp ( ) helper .…" at bounding box center [308, 124] width 122 height 138
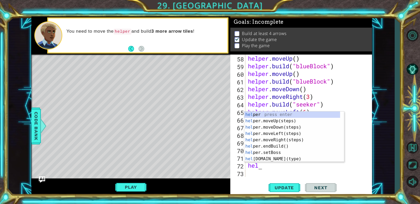
scroll to position [0, 0]
click at [261, 163] on div "helper . moveUp ( ) helper . build ( "blueBlock" ) helper . moveUp ( ) helper .…" at bounding box center [308, 124] width 122 height 138
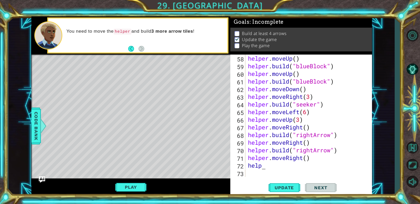
click at [262, 167] on div "helper . moveUp ( ) helper . build ( "blueBlock" ) helper . moveUp ( ) helper .…" at bounding box center [308, 124] width 122 height 138
click at [265, 166] on div "helper . moveUp ( ) helper . build ( "blueBlock" ) helper . moveUp ( ) helper .…" at bounding box center [308, 124] width 122 height 138
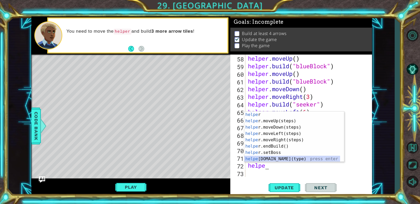
click at [266, 159] on div "helpe r press enter helpe [PERSON_NAME]moveUp(steps) press enter helpe r.moveDo…" at bounding box center [292, 143] width 96 height 63
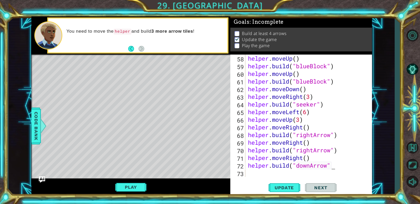
scroll to position [0, 4]
type textarea "[DOMAIN_NAME]("downArrow")"
click at [274, 188] on span "Update" at bounding box center [284, 187] width 30 height 5
click at [254, 172] on div "helper . moveUp ( ) helper . build ( "blueBlock" ) helper . moveUp ( ) helper .…" at bounding box center [308, 124] width 122 height 138
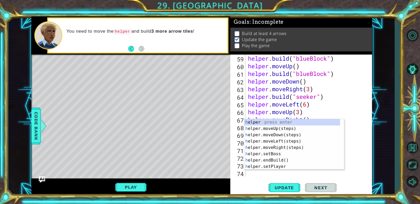
scroll to position [459, 0]
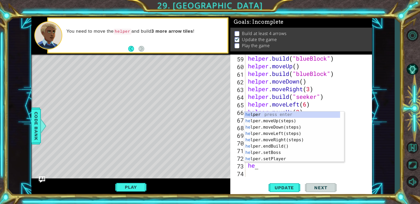
type textarea "help"
click at [272, 129] on div "help er press enter help er.moveUp(steps) press enter help er.moveDown(steps) p…" at bounding box center [292, 143] width 96 height 63
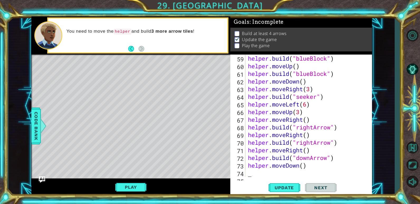
scroll to position [467, 0]
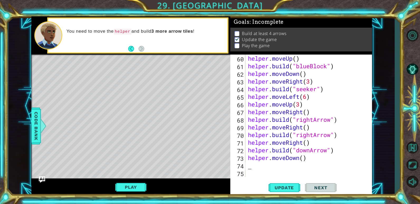
click at [259, 166] on div "helper . moveUp ( ) helper . build ( "blueBlock" ) helper . moveDown ( ) helper…" at bounding box center [308, 124] width 122 height 138
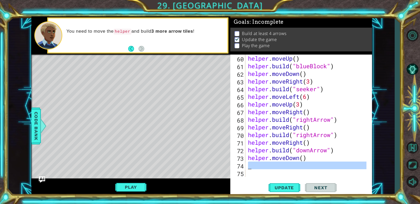
click at [259, 166] on div "helper . moveUp ( ) helper . build ( "blueBlock" ) helper . moveDown ( ) helper…" at bounding box center [307, 116] width 120 height 122
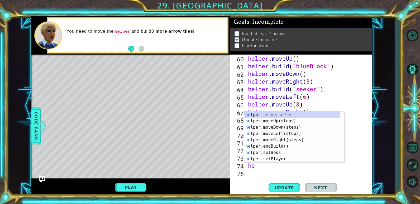
scroll to position [0, 0]
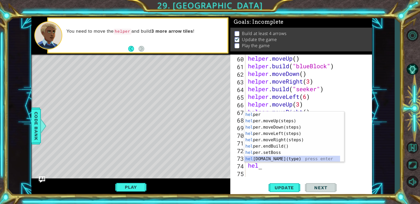
click at [278, 159] on div "hel per press enter hel per.moveUp(steps) press enter hel per.moveDown(steps) p…" at bounding box center [292, 143] width 96 height 63
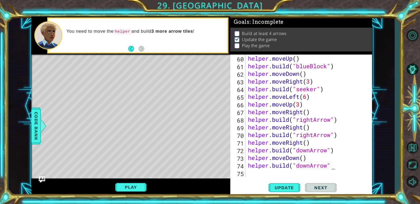
scroll to position [0, 4]
click at [290, 189] on span "Update" at bounding box center [284, 187] width 30 height 5
type textarea "[DOMAIN_NAME]("downArrow")"
click at [251, 173] on div "helper . moveUp ( ) helper . build ( "blueBlock" ) helper . moveDown ( ) helper…" at bounding box center [308, 124] width 122 height 138
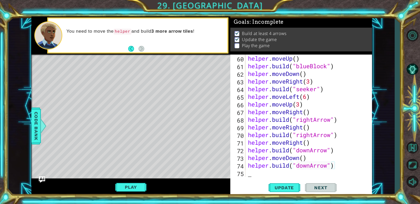
scroll to position [0, 0]
type textarea "he"
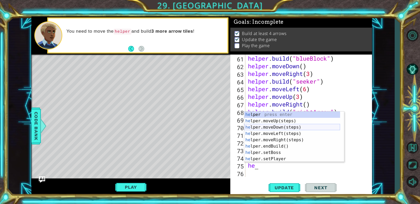
click at [271, 125] on div "he lper press enter he lper.moveUp(steps) press enter he lper.moveDown(steps) p…" at bounding box center [292, 143] width 96 height 63
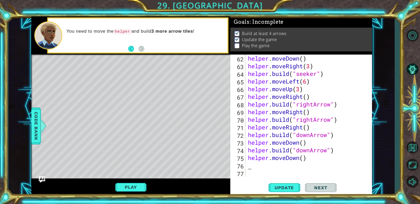
scroll to position [482, 0]
click at [304, 158] on div "helper . moveDown ( ) helper . moveRight ( 3 ) helper . build ( "seeker" ) help…" at bounding box center [308, 124] width 122 height 138
click at [326, 157] on div "helper . moveDown ( ) helper . moveRight ( 3 ) helper . build ( "seeker" ) help…" at bounding box center [308, 124] width 122 height 138
click at [289, 187] on span "Update" at bounding box center [284, 187] width 30 height 5
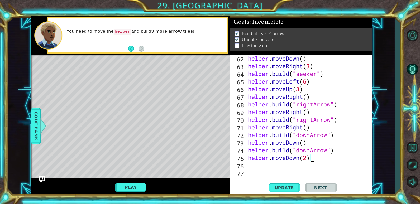
click at [307, 155] on div "helper . moveDown ( ) helper . moveRight ( 3 ) helper . build ( "seeker" ) help…" at bounding box center [308, 124] width 122 height 138
click at [288, 192] on button "Update" at bounding box center [285, 188] width 32 height 14
type textarea "helper.moveDown(3)"
click at [259, 169] on div "helper . moveDown ( ) helper . moveRight ( 3 ) helper . build ( "seeker" ) help…" at bounding box center [308, 124] width 122 height 138
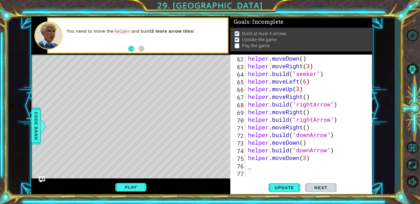
click at [272, 169] on div "helper . moveDown ( ) helper . moveRight ( 3 ) helper . build ( "seeker" ) help…" at bounding box center [308, 124] width 122 height 138
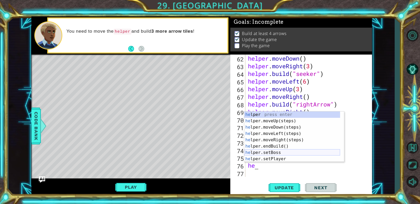
scroll to position [0, 1]
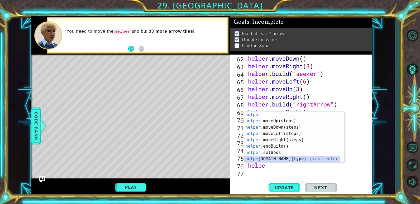
click at [276, 158] on div "helpe r press enter helpe [PERSON_NAME]moveUp(steps) press enter helpe r.moveDo…" at bounding box center [292, 143] width 96 height 63
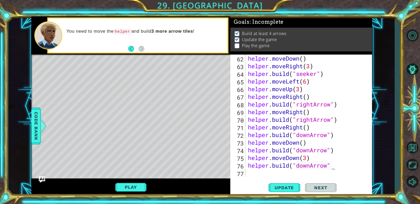
scroll to position [0, 4]
type textarea "[DOMAIN_NAME]("downArrow")"
click at [293, 186] on span "Update" at bounding box center [284, 187] width 30 height 5
click at [252, 170] on div "helper . moveDown ( ) helper . moveRight ( 3 ) helper . build ( "seeker" ) help…" at bounding box center [308, 124] width 122 height 138
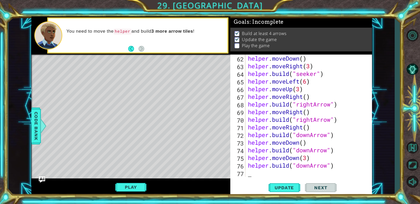
type textarea "he"
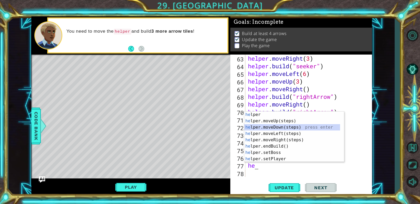
click at [270, 127] on div "he lper press enter he lper.moveUp(steps) press enter he lper.moveDown(steps) p…" at bounding box center [292, 143] width 96 height 63
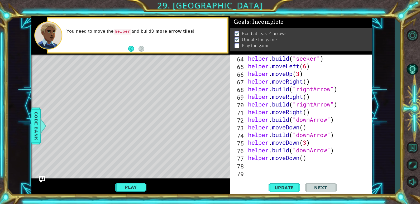
scroll to position [497, 0]
click at [255, 164] on div "helper . build ( "seeker" ) helper . moveLeft ( 6 ) helper . moveUp ( 3 ) helpe…" at bounding box center [308, 124] width 122 height 138
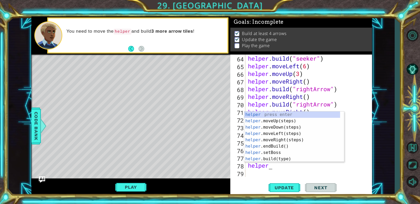
scroll to position [0, 1]
click at [264, 157] on div "helper press enter helper .moveUp(steps) press enter helper .moveDown(steps) pr…" at bounding box center [292, 143] width 96 height 63
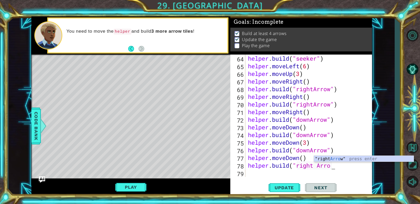
scroll to position [0, 4]
click at [319, 167] on div "helper . build ( "seeker" ) helper . moveLeft ( 6 ) helper . moveUp ( 3 ) helpe…" at bounding box center [308, 124] width 122 height 138
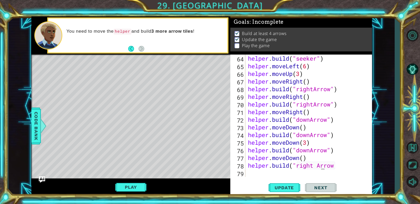
click at [317, 165] on div "helper . build ( "seeker" ) helper . moveLeft ( 6 ) helper . moveUp ( 3 ) helpe…" at bounding box center [308, 124] width 122 height 138
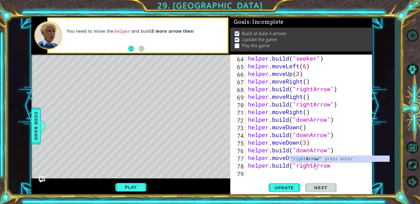
click at [332, 165] on div "helper . build ( "seeker" ) helper . moveLeft ( 6 ) helper . moveUp ( 3 ) helpe…" at bounding box center [308, 124] width 122 height 138
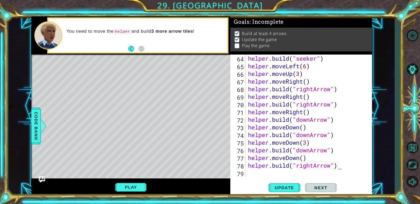
scroll to position [0, 4]
type textarea "[DOMAIN_NAME]("rightArrow")"
click at [295, 188] on span "Update" at bounding box center [284, 187] width 30 height 5
click at [285, 173] on div "helper . build ( "seeker" ) helper . moveLeft ( 6 ) helper . moveUp ( 3 ) helpe…" at bounding box center [308, 124] width 122 height 138
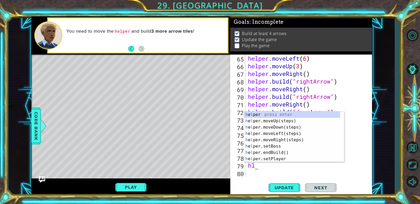
scroll to position [0, 0]
type textarea "helper"
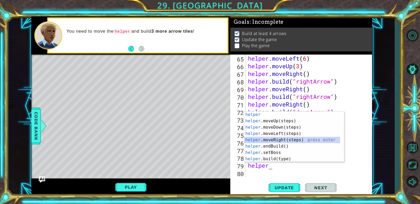
click at [275, 141] on div "helper press enter helper .moveUp(steps) press enter helper .moveDown(steps) pr…" at bounding box center [292, 143] width 96 height 63
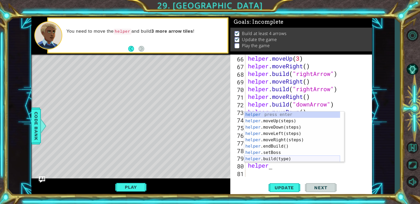
click at [279, 158] on div "helper press enter helper .moveUp(steps) press enter helper .moveDown(steps) pr…" at bounding box center [292, 143] width 96 height 63
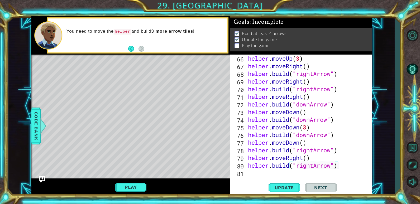
scroll to position [0, 4]
click at [295, 185] on button "Update" at bounding box center [285, 188] width 32 height 14
type textarea "[DOMAIN_NAME]("rightArrow")"
click at [261, 175] on div "helper . moveUp ( 3 ) helper . moveRight ( ) helper . build ( "rightArrow" ) he…" at bounding box center [308, 124] width 122 height 138
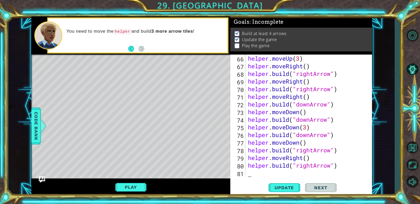
scroll to position [520, 0]
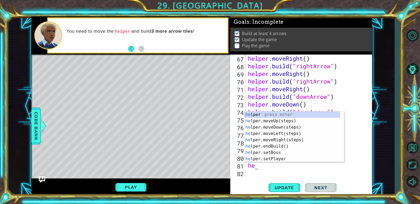
click at [274, 164] on div "helper . moveRight ( ) helper . build ( "rightArrow" ) helper . moveRight ( ) h…" at bounding box center [308, 124] width 122 height 138
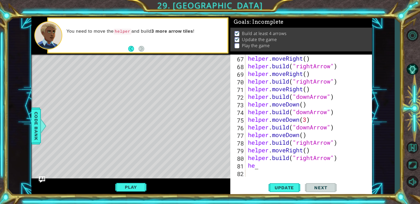
click at [272, 164] on div "helper . moveRight ( ) helper . build ( "rightArrow" ) helper . moveRight ( ) h…" at bounding box center [308, 124] width 122 height 138
type textarea "helper"
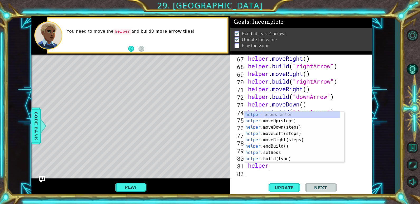
scroll to position [0, 1]
click at [278, 139] on div "helper press enter helper .moveUp(steps) press enter helper .moveDown(steps) pr…" at bounding box center [292, 143] width 96 height 63
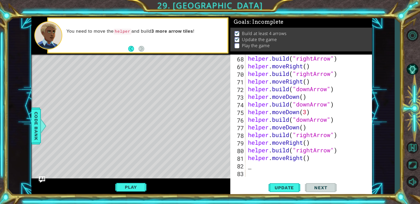
scroll to position [528, 0]
click at [269, 167] on div "helper . build ( "rightArrow" ) helper . moveRight ( ) helper . build ( "rightA…" at bounding box center [308, 124] width 122 height 138
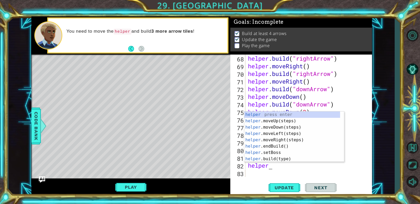
scroll to position [0, 1]
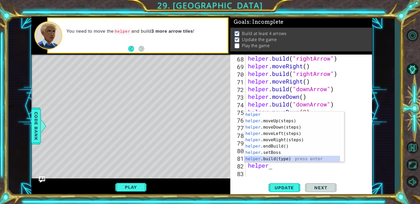
click at [266, 160] on div "helper press enter helper .moveUp(steps) press enter helper .moveDown(steps) pr…" at bounding box center [292, 143] width 96 height 63
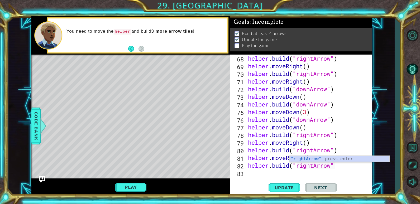
scroll to position [0, 4]
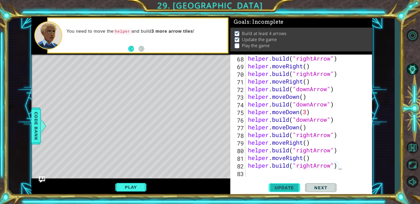
click at [297, 187] on span "Update" at bounding box center [284, 187] width 30 height 5
type textarea "[DOMAIN_NAME]("rightArrow")"
click at [133, 187] on button "Play" at bounding box center [130, 187] width 31 height 10
click at [321, 188] on span "Next" at bounding box center [320, 187] width 23 height 5
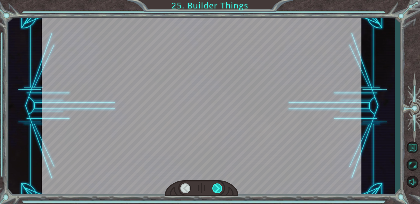
click at [215, 190] on div at bounding box center [217, 189] width 10 height 10
click at [216, 190] on div at bounding box center [217, 189] width 10 height 10
click at [218, 188] on div at bounding box center [217, 189] width 10 height 10
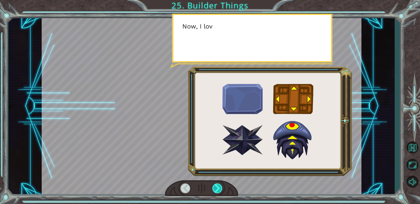
click at [218, 188] on div at bounding box center [217, 189] width 10 height 10
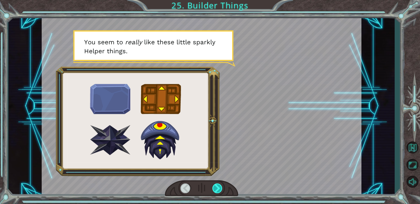
click at [218, 188] on div at bounding box center [217, 189] width 10 height 10
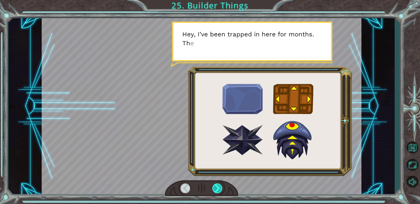
click at [218, 188] on div at bounding box center [217, 189] width 10 height 10
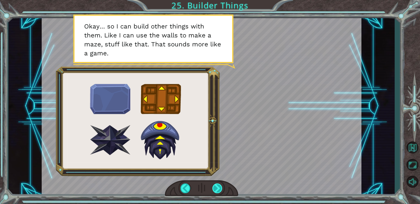
click at [220, 189] on div at bounding box center [217, 189] width 10 height 10
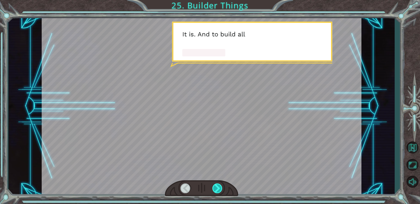
click at [219, 189] on div at bounding box center [217, 189] width 10 height 10
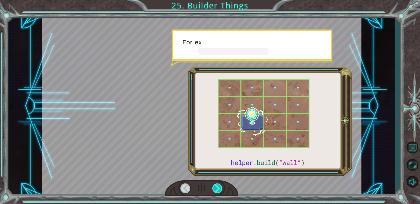
click at [219, 189] on div at bounding box center [217, 189] width 10 height 10
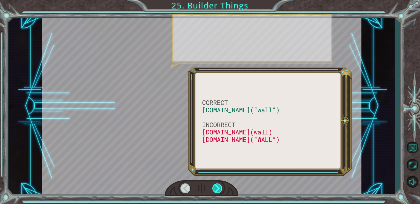
click at [219, 189] on div at bounding box center [217, 189] width 10 height 10
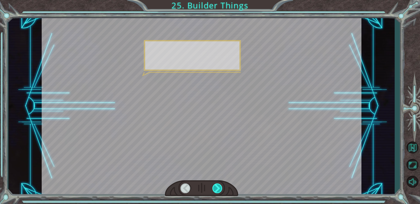
click at [219, 189] on div at bounding box center [217, 189] width 10 height 10
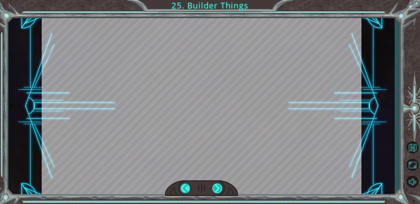
click at [219, 0] on div "CORRECT [DOMAIN_NAME](“wall”) INCORRECT [DOMAIN_NAME](wall) [DOMAIN_NAME](“WALL…" at bounding box center [210, 0] width 420 height 0
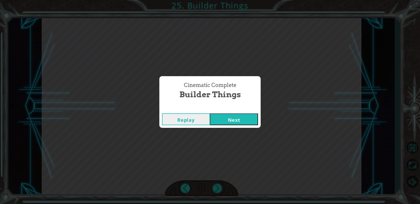
click at [225, 123] on button "Next" at bounding box center [234, 119] width 48 height 12
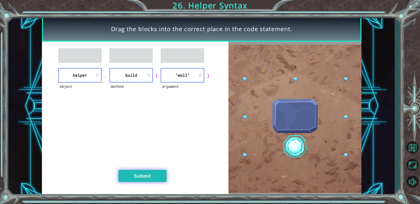
click at [154, 174] on button "Submit" at bounding box center [142, 176] width 48 height 12
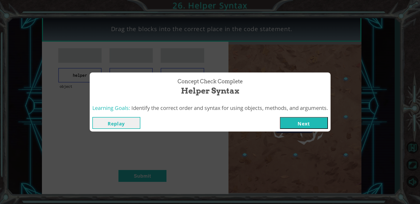
click at [313, 122] on button "Next" at bounding box center [304, 123] width 48 height 12
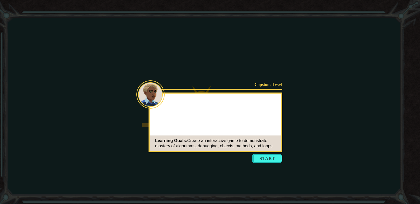
click at [266, 161] on button "Start" at bounding box center [267, 158] width 30 height 8
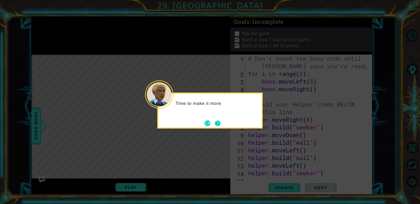
click at [216, 124] on button "Next" at bounding box center [218, 124] width 6 height 6
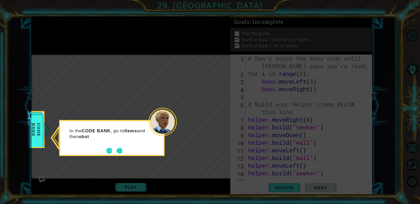
click at [119, 153] on button "Next" at bounding box center [120, 151] width 6 height 6
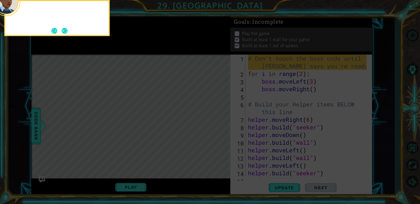
click at [119, 153] on icon at bounding box center [210, 30] width 420 height 347
click at [63, 32] on button "Next" at bounding box center [65, 31] width 6 height 6
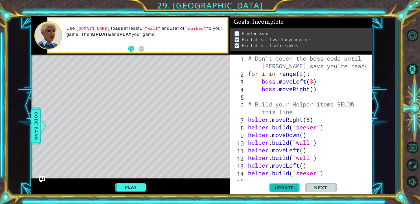
click at [290, 186] on span "Update" at bounding box center [284, 187] width 30 height 5
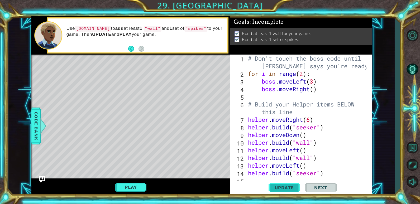
click at [284, 186] on span "Update" at bounding box center [284, 187] width 30 height 5
click at [140, 190] on button "Play" at bounding box center [130, 187] width 31 height 10
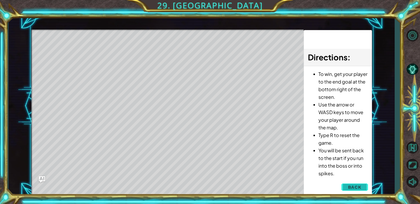
click at [365, 187] on button "Back" at bounding box center [354, 187] width 27 height 11
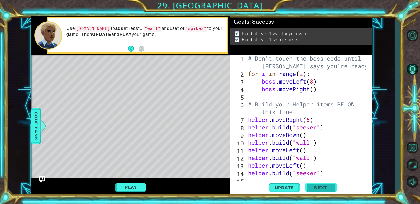
click at [318, 185] on span "Next" at bounding box center [320, 187] width 23 height 5
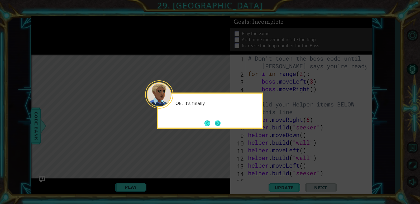
click at [221, 126] on button "Next" at bounding box center [218, 124] width 6 height 6
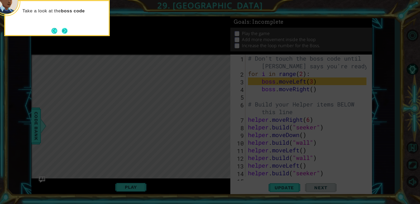
click at [64, 34] on button "Next" at bounding box center [65, 31] width 6 height 6
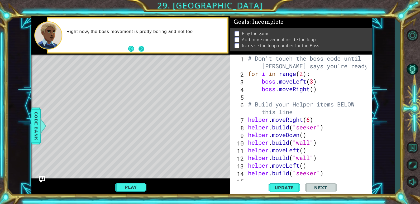
click at [140, 48] on button "Next" at bounding box center [142, 49] width 6 height 6
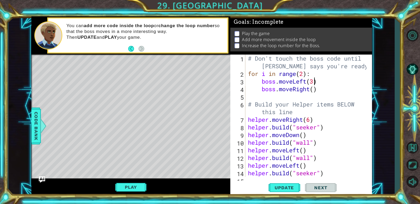
click at [314, 82] on div "# Don't touch the boss code until [PERSON_NAME] says you're ready! for i in ran…" at bounding box center [308, 127] width 122 height 145
click at [314, 92] on div "# Don't touch the boss code until [PERSON_NAME] says you're ready! for i in ran…" at bounding box center [308, 127] width 122 height 145
click at [286, 188] on span "Update" at bounding box center [284, 187] width 30 height 5
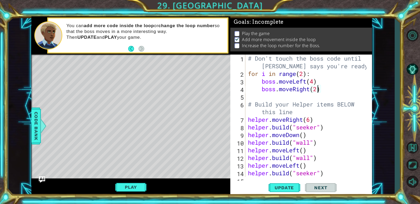
scroll to position [2, 0]
click at [304, 76] on div "# Don't touch the boss code until [PERSON_NAME] says you're ready! for i in ran…" at bounding box center [308, 127] width 122 height 145
type textarea "for i in range(3):"
click at [289, 186] on span "Update" at bounding box center [284, 187] width 30 height 5
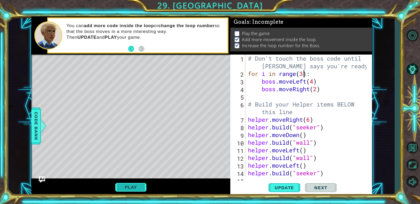
click at [141, 186] on button "Play" at bounding box center [130, 187] width 31 height 10
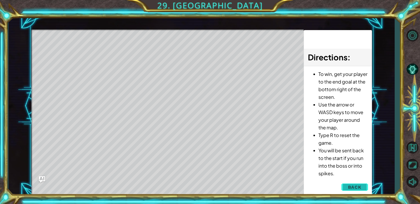
click at [362, 186] on button "Back" at bounding box center [354, 187] width 27 height 11
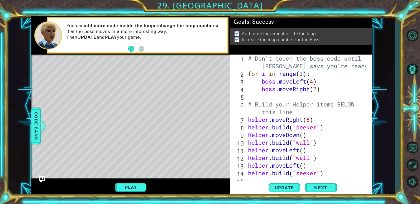
scroll to position [0, 0]
click at [329, 189] on span "Next" at bounding box center [320, 187] width 23 height 5
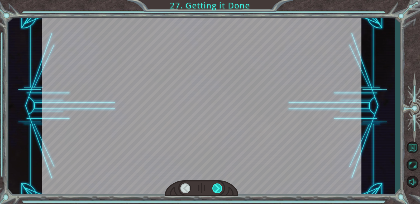
click at [216, 188] on div at bounding box center [217, 189] width 10 height 10
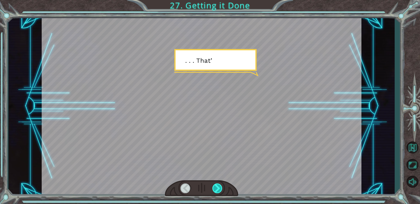
click at [216, 188] on div at bounding box center [217, 189] width 10 height 10
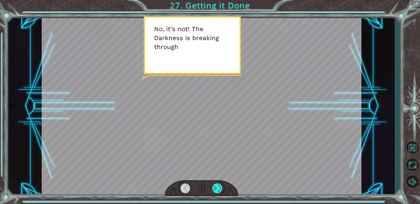
click at [216, 188] on div at bounding box center [217, 189] width 10 height 10
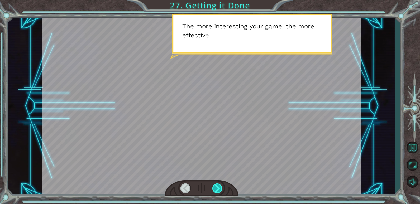
click at [216, 188] on div at bounding box center [217, 189] width 10 height 10
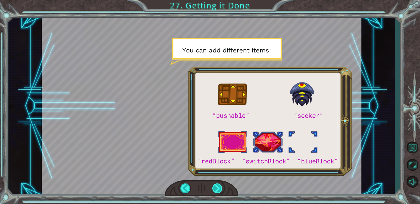
click at [216, 188] on div at bounding box center [217, 189] width 10 height 10
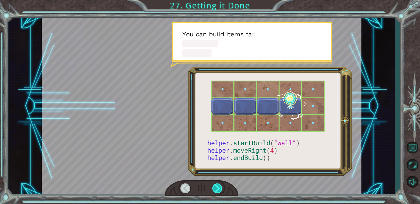
click at [216, 188] on div at bounding box center [217, 189] width 10 height 10
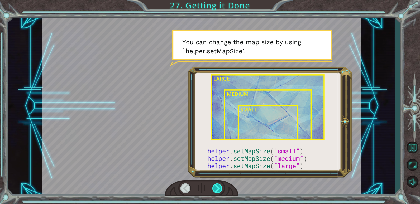
click at [216, 189] on div at bounding box center [217, 189] width 10 height 10
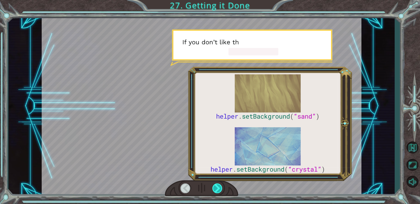
click at [216, 189] on div at bounding box center [217, 189] width 10 height 10
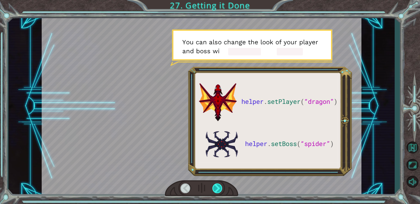
click at [215, 191] on div at bounding box center [217, 189] width 10 height 10
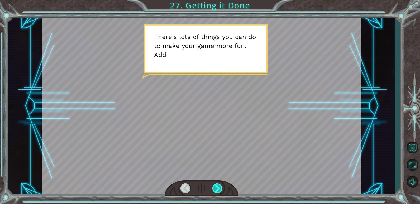
click at [214, 191] on div at bounding box center [217, 189] width 10 height 10
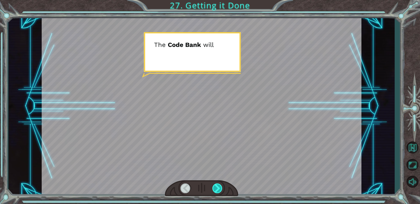
click at [214, 191] on div at bounding box center [217, 189] width 10 height 10
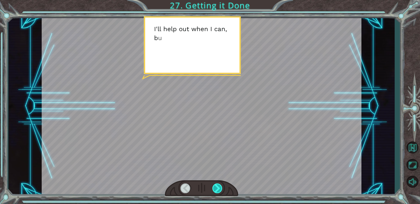
click at [214, 191] on div at bounding box center [217, 189] width 10 height 10
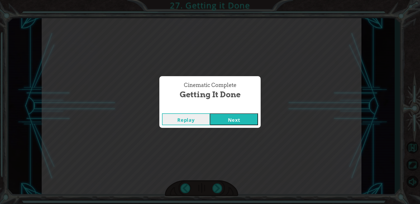
click at [235, 119] on button "Next" at bounding box center [234, 119] width 48 height 12
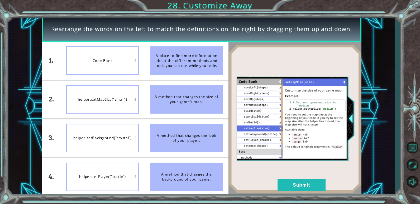
drag, startPoint x: 301, startPoint y: 186, endPoint x: 298, endPoint y: 161, distance: 24.9
click at [298, 161] on div "1. 2. 3. 4. Code Bank helper.setMapSize(“small”) helper.setBackground(“crystal”…" at bounding box center [201, 119] width 319 height 154
drag, startPoint x: 190, startPoint y: 180, endPoint x: 187, endPoint y: 137, distance: 42.9
click at [187, 137] on ul "A place to find more information about the different methods and tools you can …" at bounding box center [187, 119] width 84 height 154
click at [298, 181] on button "Submit" at bounding box center [302, 185] width 48 height 12
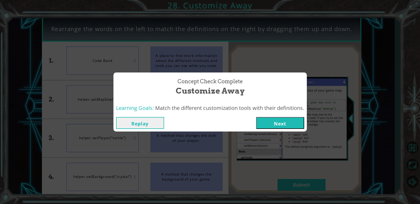
click at [280, 126] on button "Next" at bounding box center [280, 123] width 48 height 12
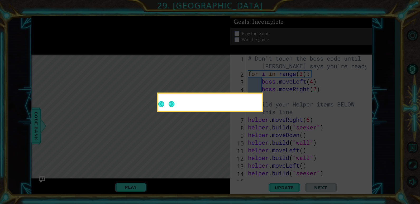
click at [174, 104] on div at bounding box center [209, 103] width 103 height 15
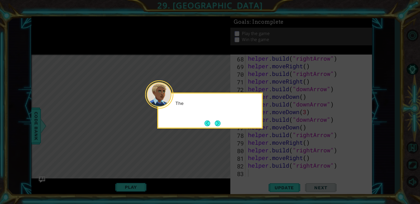
scroll to position [528, 0]
click at [217, 126] on button "Next" at bounding box center [218, 124] width 6 height 6
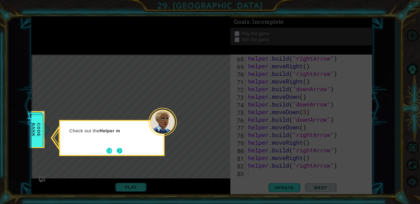
click at [121, 152] on button "Next" at bounding box center [120, 151] width 6 height 6
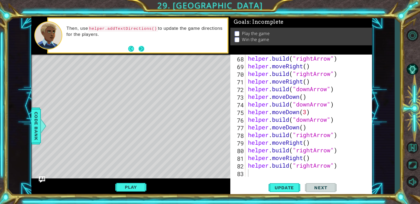
click at [141, 51] on button "Next" at bounding box center [142, 49] width 6 height 6
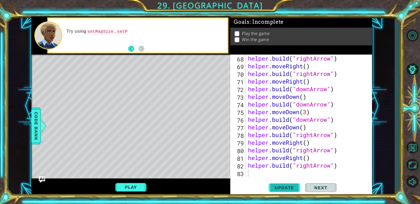
click at [283, 188] on span "Update" at bounding box center [284, 187] width 30 height 5
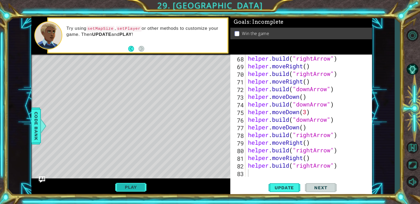
click at [138, 186] on button "Play" at bounding box center [130, 187] width 31 height 10
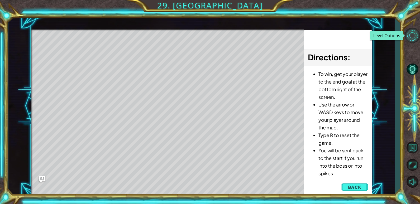
click at [411, 34] on button "Level Options" at bounding box center [412, 35] width 15 height 15
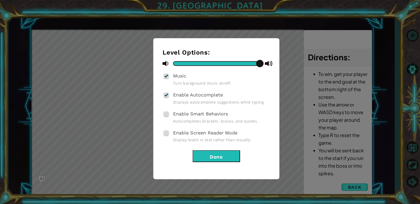
click at [223, 154] on button "Done" at bounding box center [216, 156] width 47 height 12
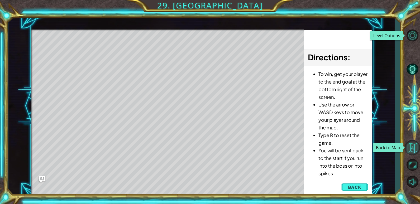
click at [414, 147] on button "Back to Map" at bounding box center [412, 147] width 15 height 15
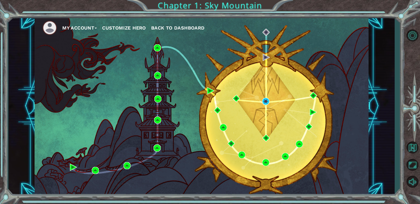
click at [50, 26] on img at bounding box center [49, 28] width 15 height 15
click at [73, 26] on button "My Account" at bounding box center [79, 28] width 35 height 8
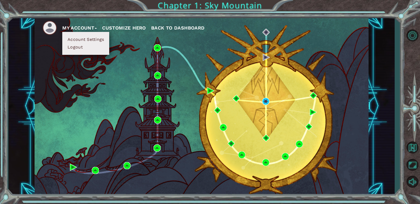
click at [77, 47] on button "Logout" at bounding box center [75, 47] width 18 height 6
